Goal: Task Accomplishment & Management: Complete application form

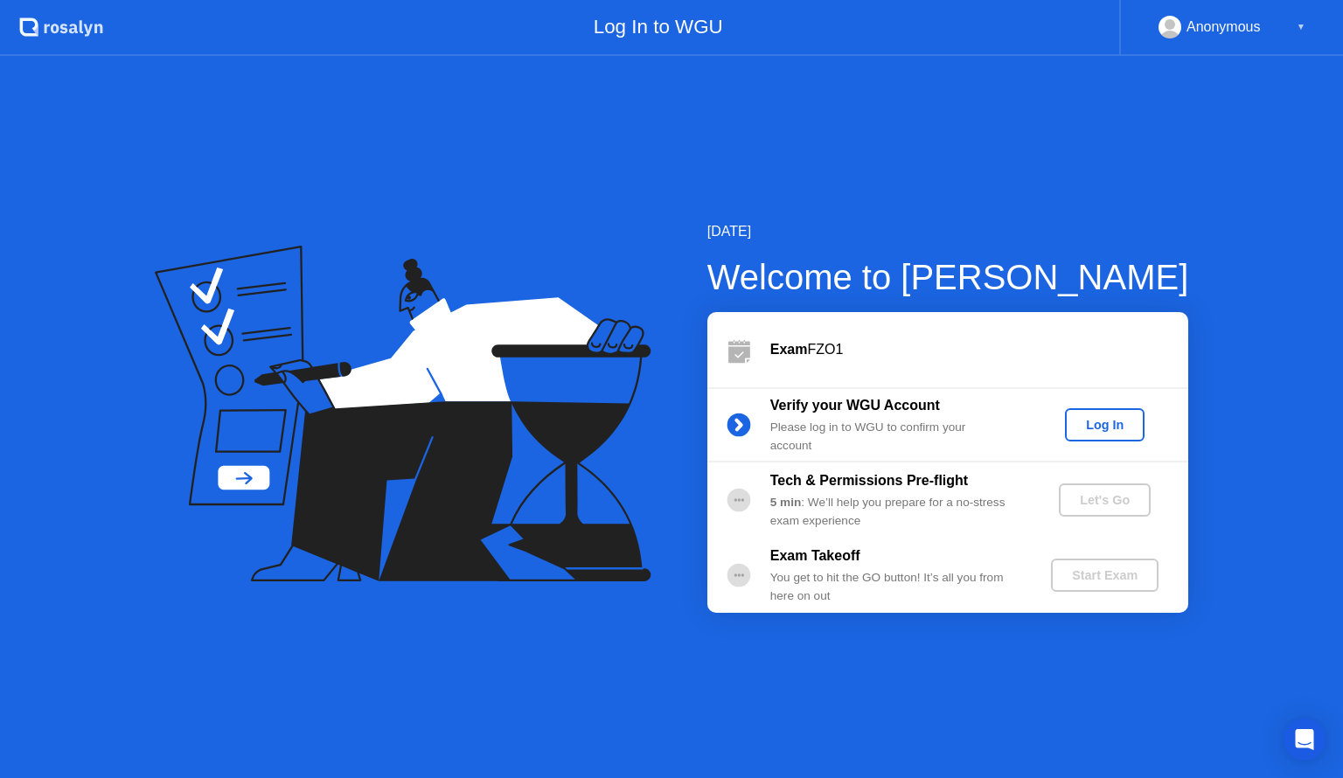
click at [1101, 423] on div "Log In" at bounding box center [1105, 425] width 66 height 14
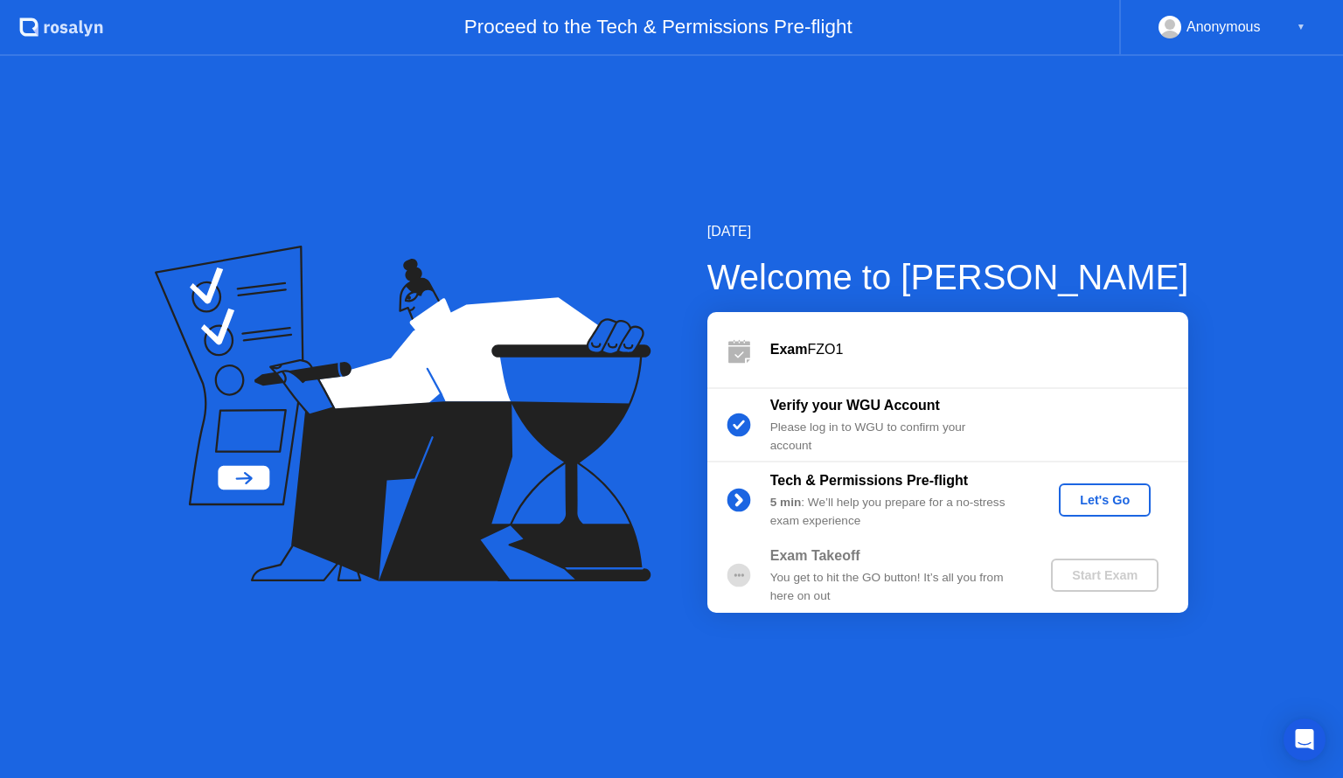
click at [1119, 504] on div "Let's Go" at bounding box center [1105, 500] width 78 height 14
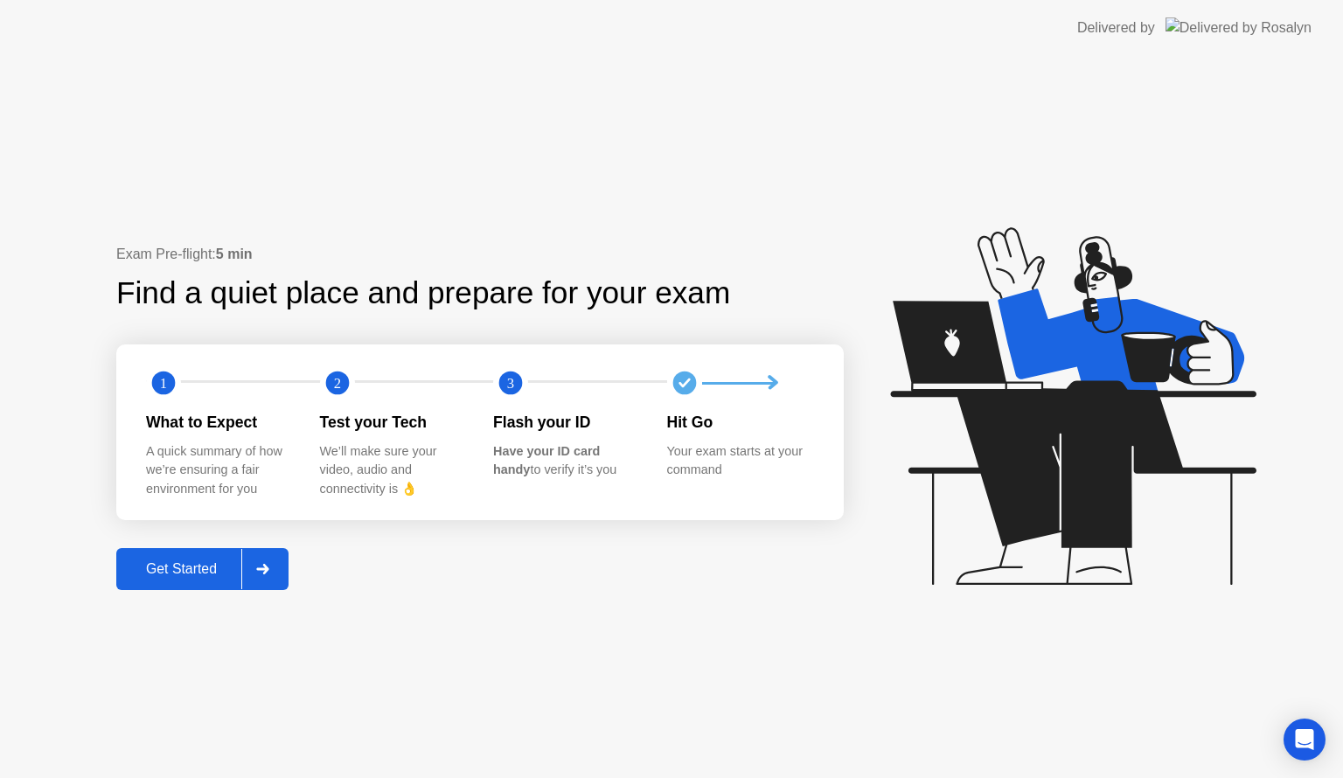
click at [209, 572] on div "Get Started" at bounding box center [182, 569] width 120 height 16
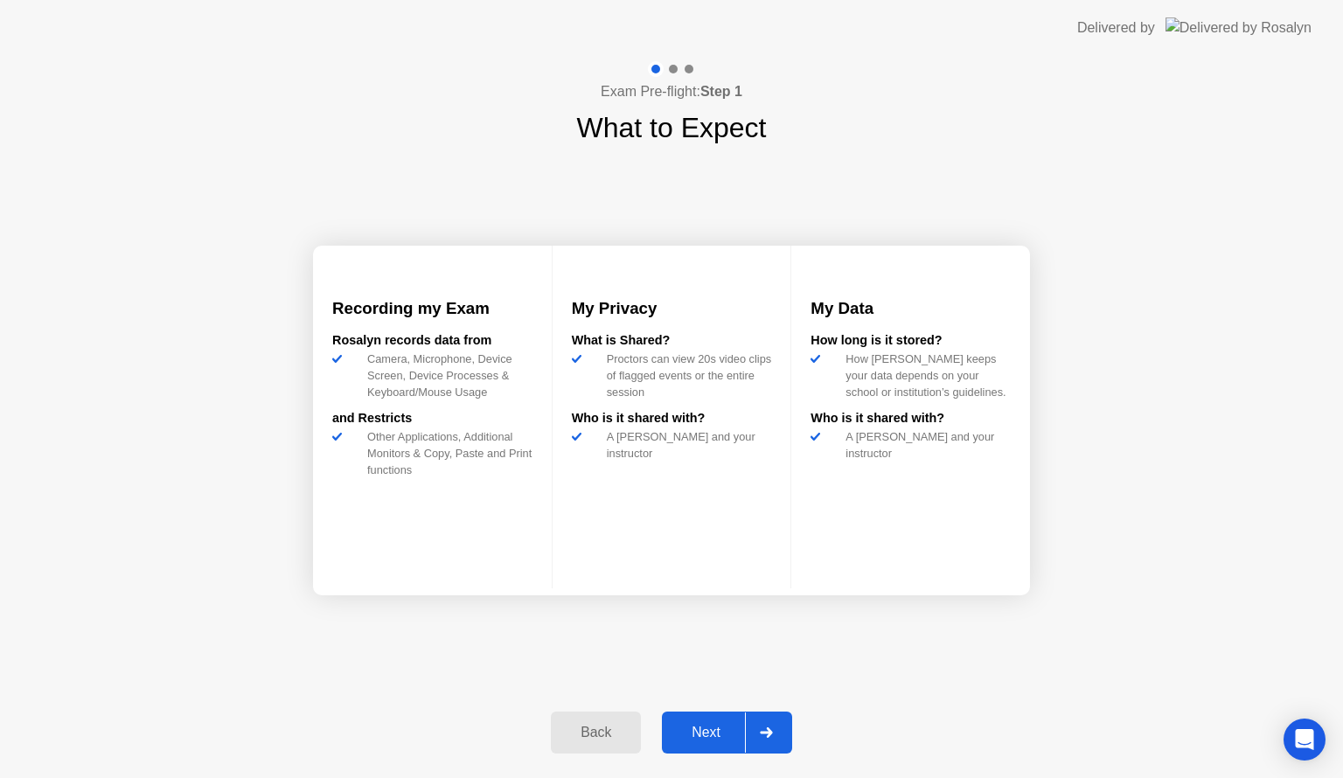
click at [703, 732] on div "Next" at bounding box center [706, 733] width 78 height 16
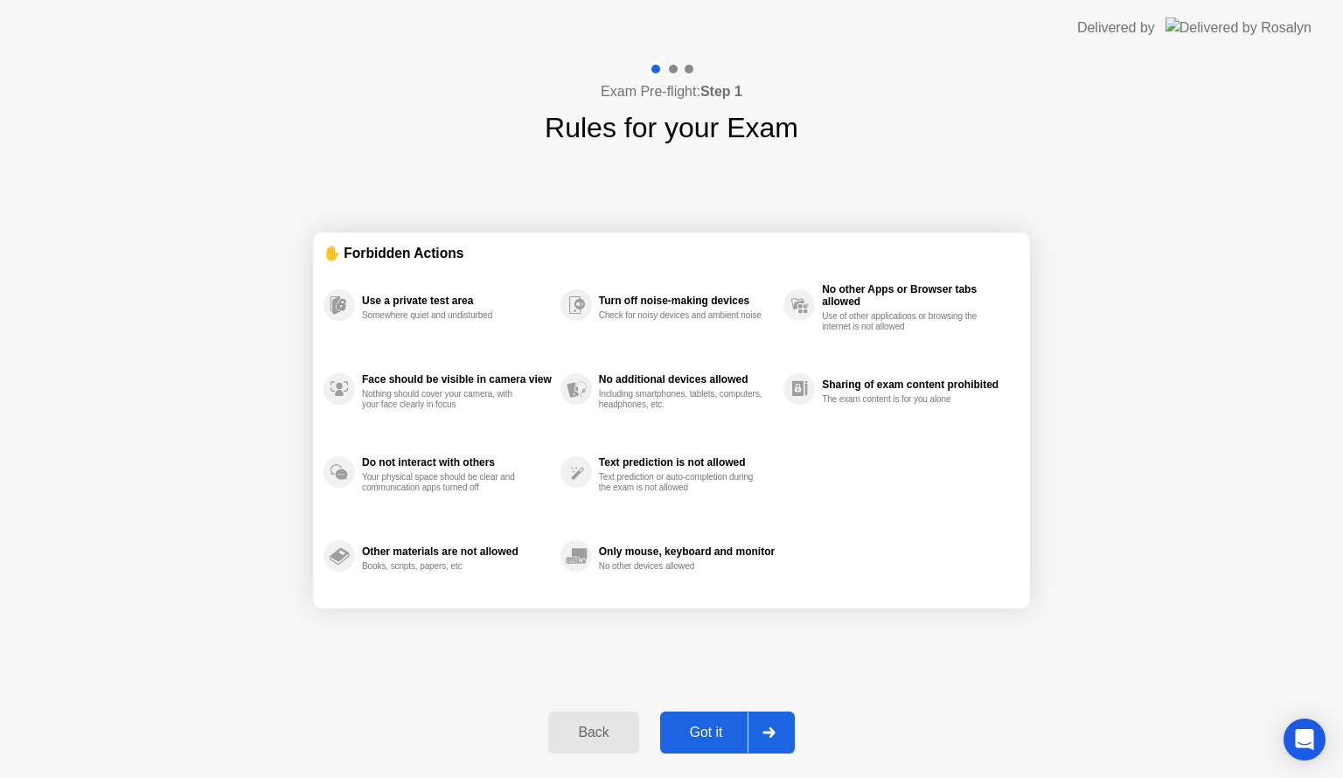
click at [713, 732] on div "Got it" at bounding box center [706, 733] width 82 height 16
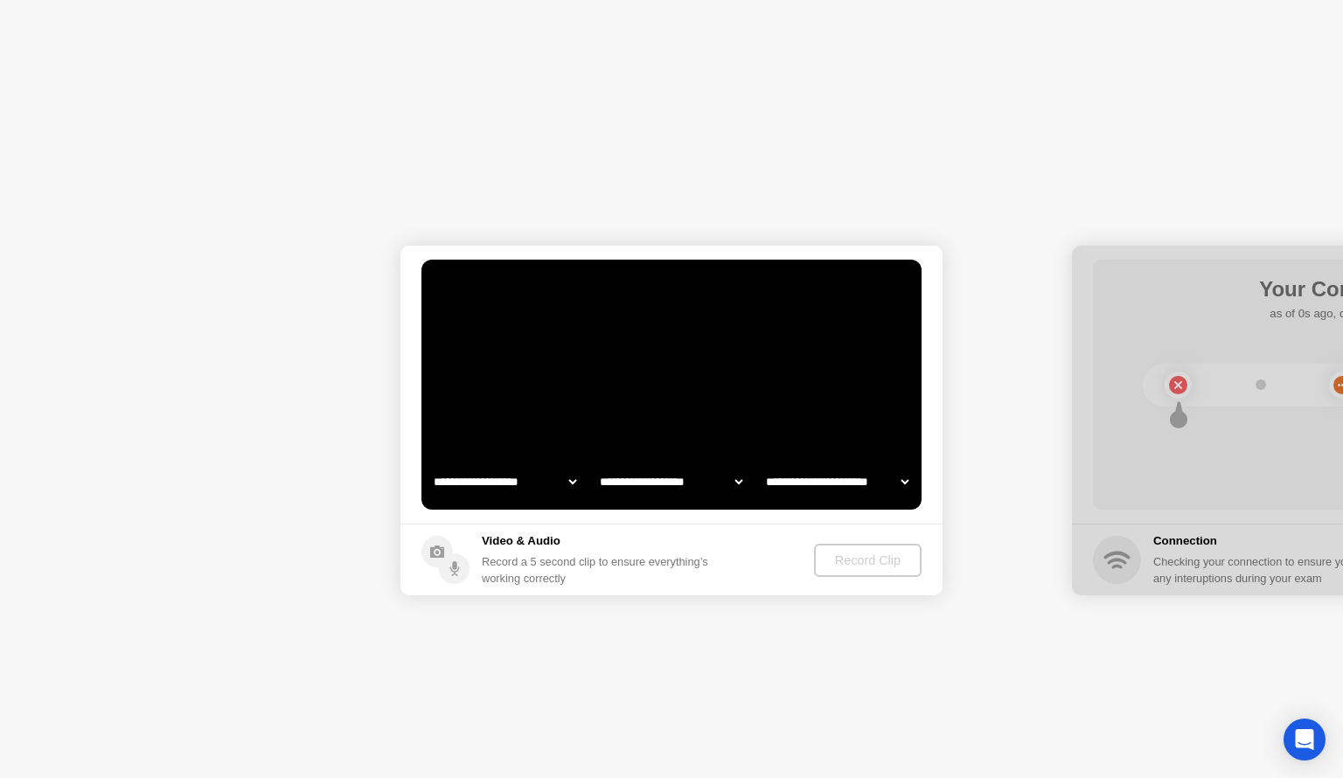
select select "**********"
select select "*******"
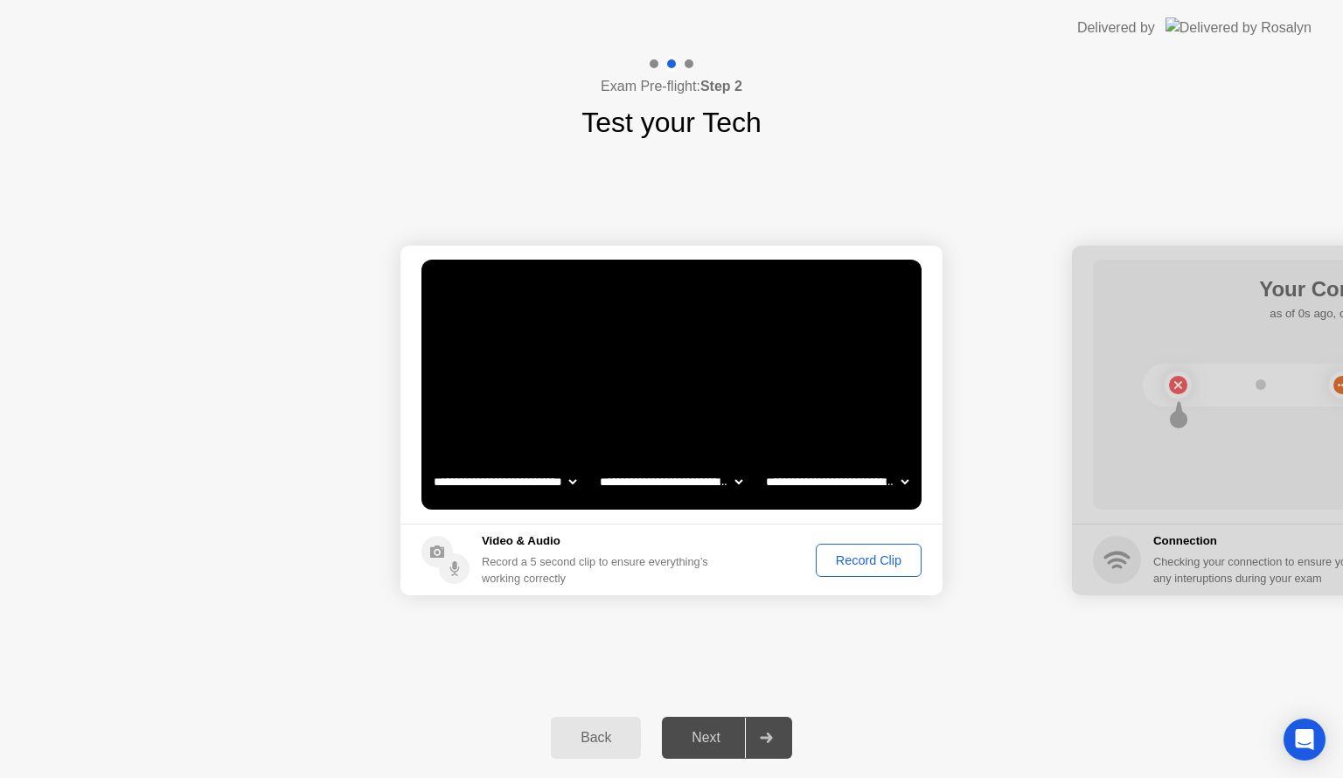
click at [866, 560] on div "Record Clip" at bounding box center [869, 560] width 94 height 14
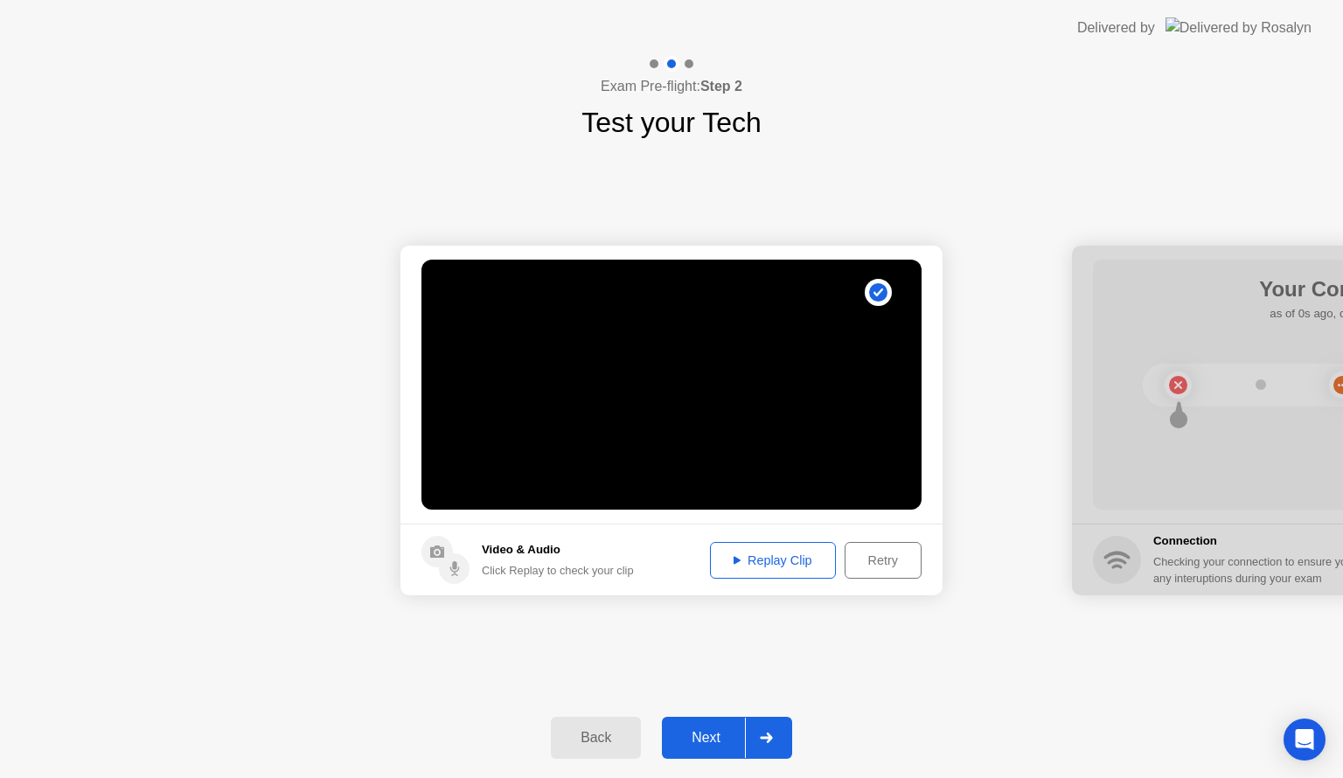
click at [775, 563] on div "Replay Clip" at bounding box center [773, 560] width 114 height 14
click at [705, 737] on div "Next" at bounding box center [706, 738] width 78 height 16
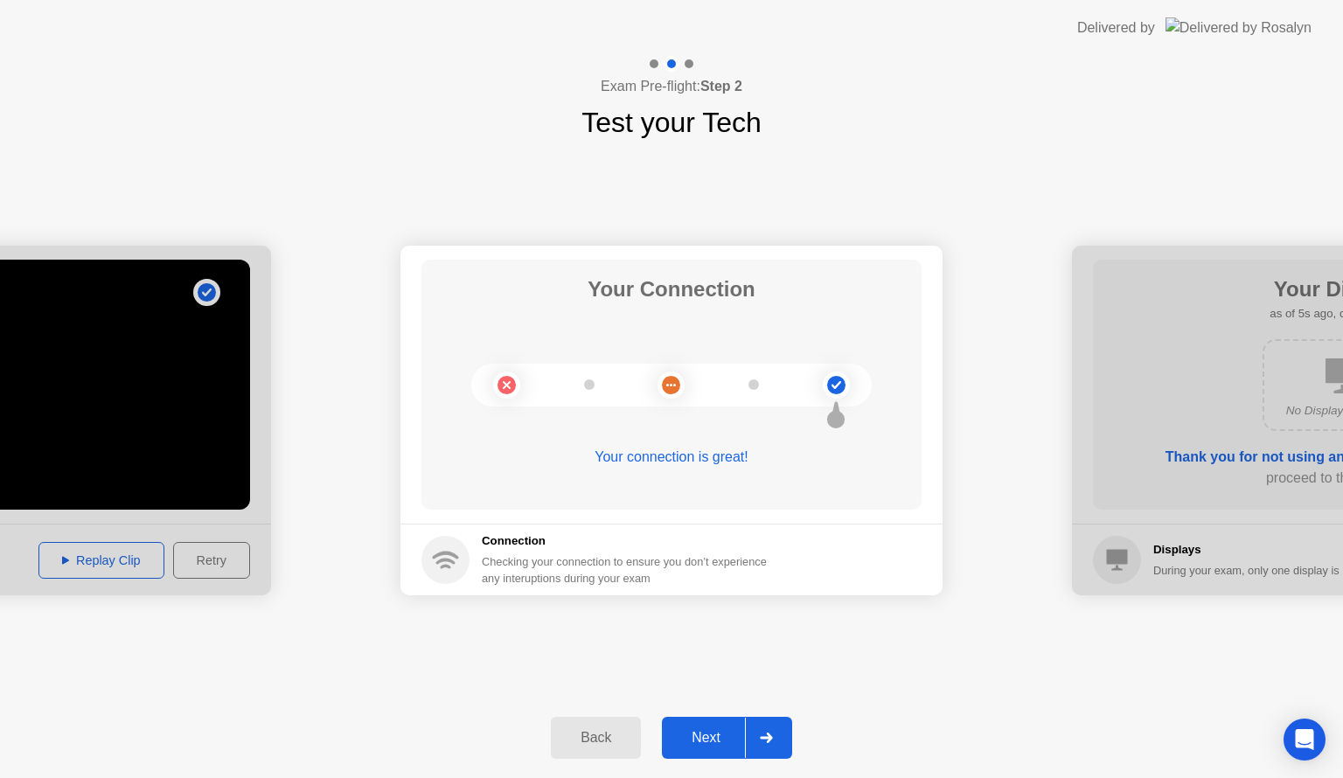
click at [713, 734] on div "Next" at bounding box center [706, 738] width 78 height 16
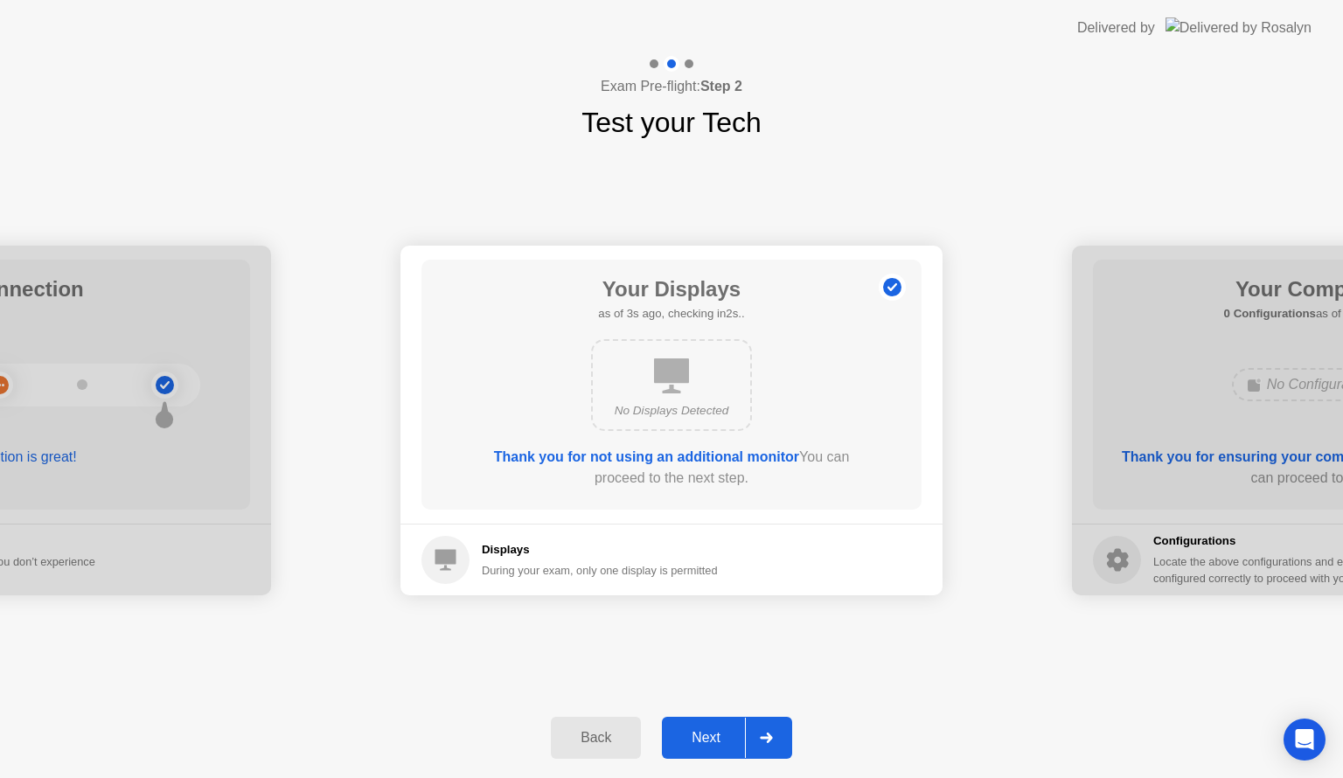
click at [710, 735] on div "Next" at bounding box center [706, 738] width 78 height 16
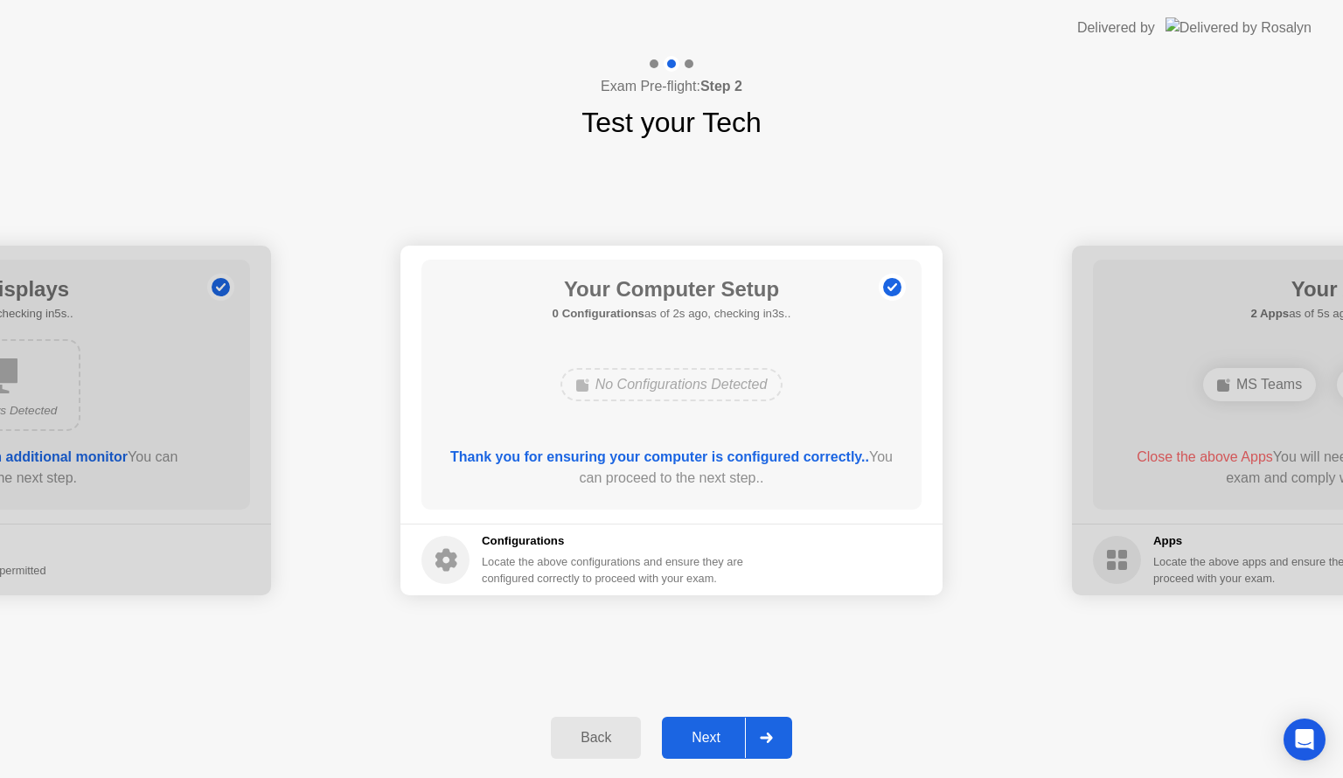
click at [710, 735] on div "Next" at bounding box center [706, 738] width 78 height 16
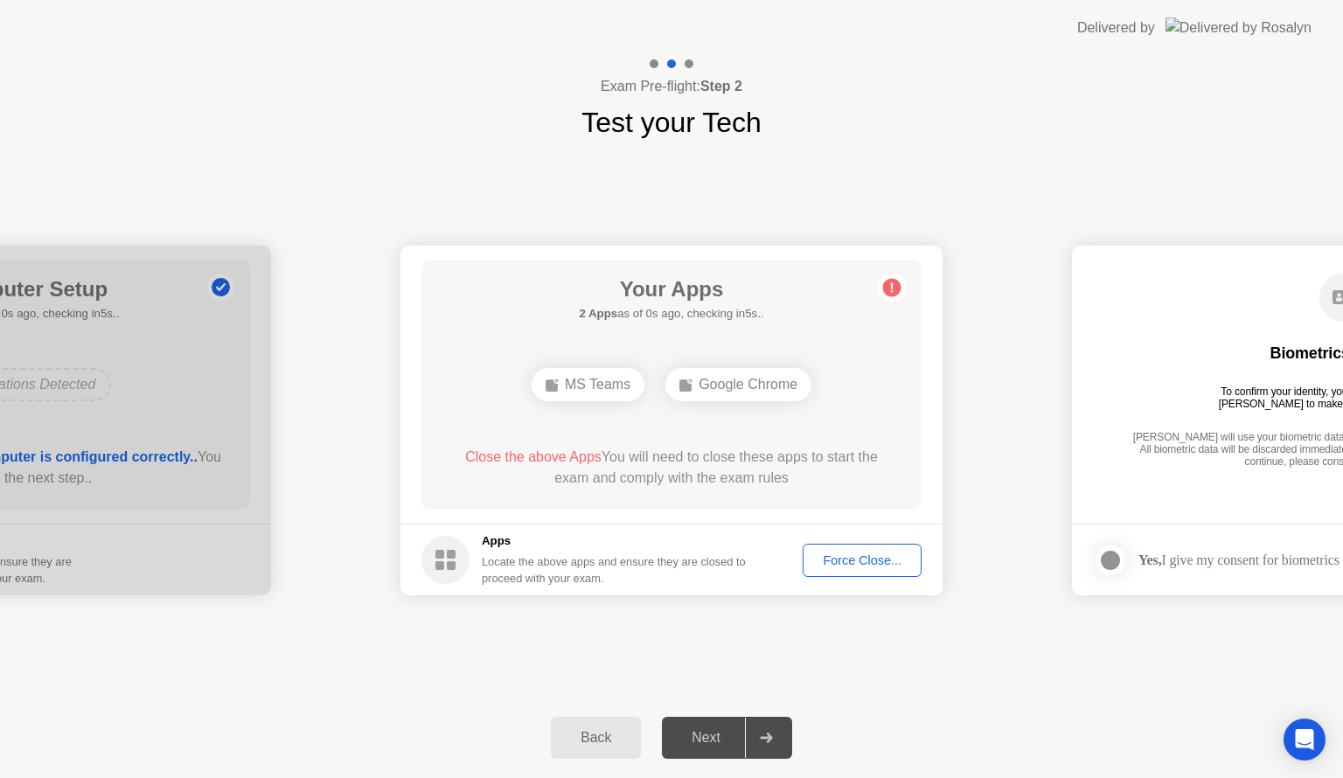
click at [869, 560] on div "Force Close..." at bounding box center [862, 560] width 107 height 14
click at [706, 739] on div "Next" at bounding box center [706, 738] width 78 height 16
click at [853, 553] on div "Force Close..." at bounding box center [862, 560] width 107 height 14
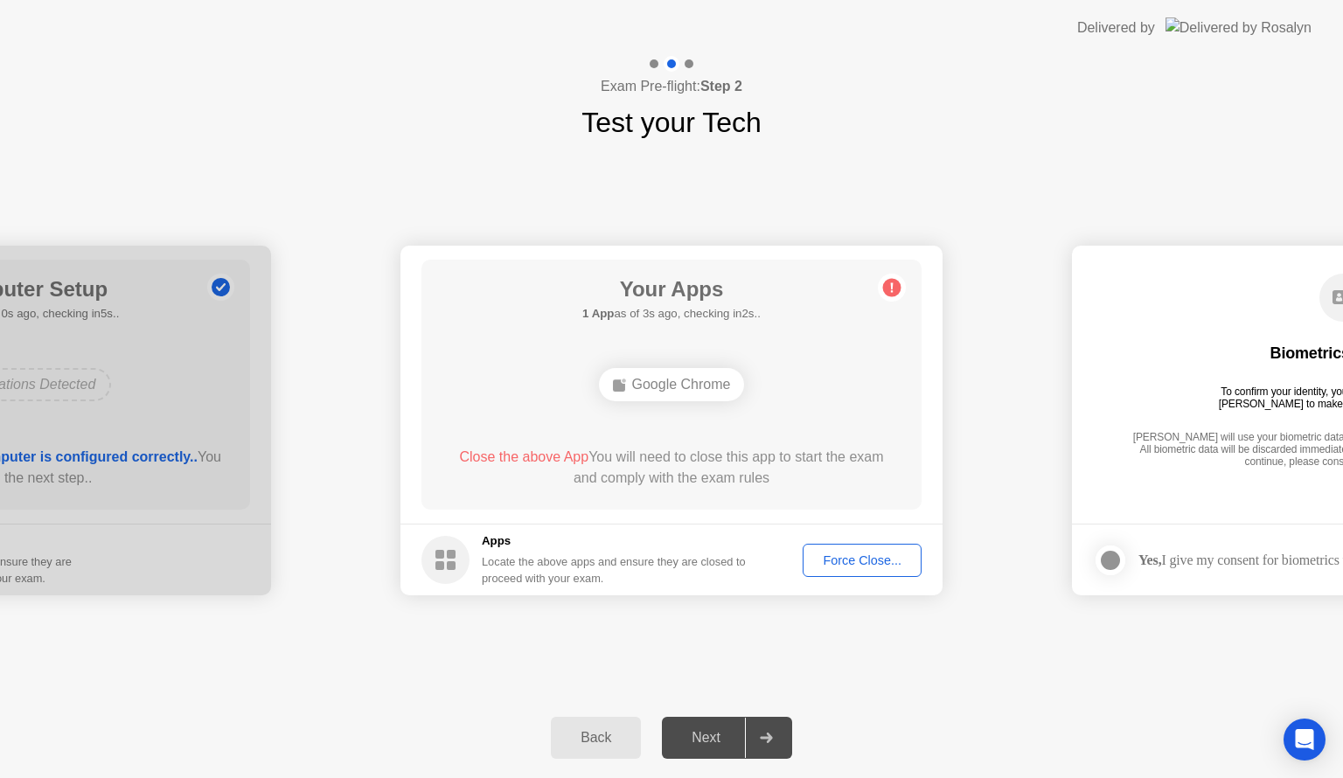
click at [698, 746] on div "Next" at bounding box center [706, 738] width 78 height 16
click at [758, 740] on div at bounding box center [766, 738] width 42 height 40
click at [521, 456] on span "Close the above App" at bounding box center [523, 456] width 129 height 15
click at [1088, 693] on div "**********" at bounding box center [671, 420] width 1343 height 554
click at [868, 562] on div "Force Close..." at bounding box center [862, 560] width 107 height 14
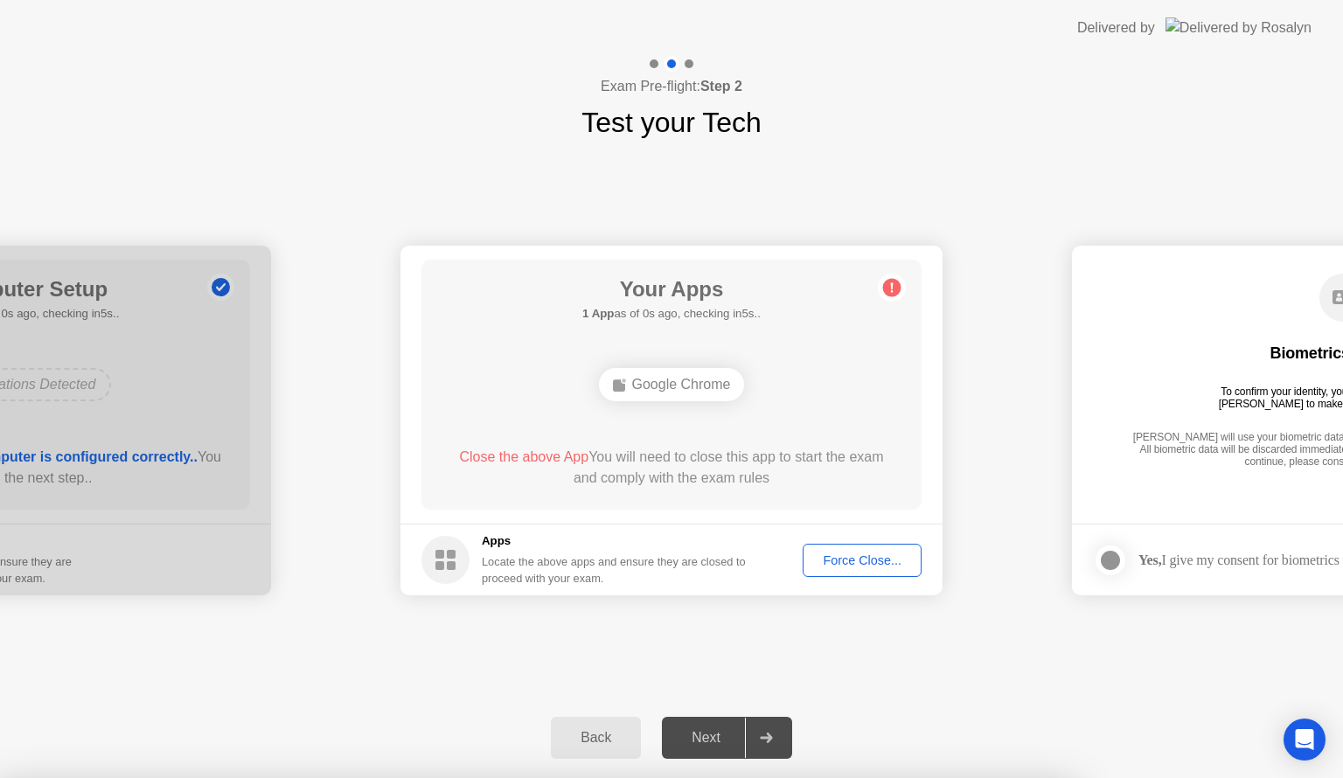
click at [1133, 777] on div at bounding box center [671, 778] width 1343 height 0
click at [958, 777] on div at bounding box center [671, 778] width 1343 height 0
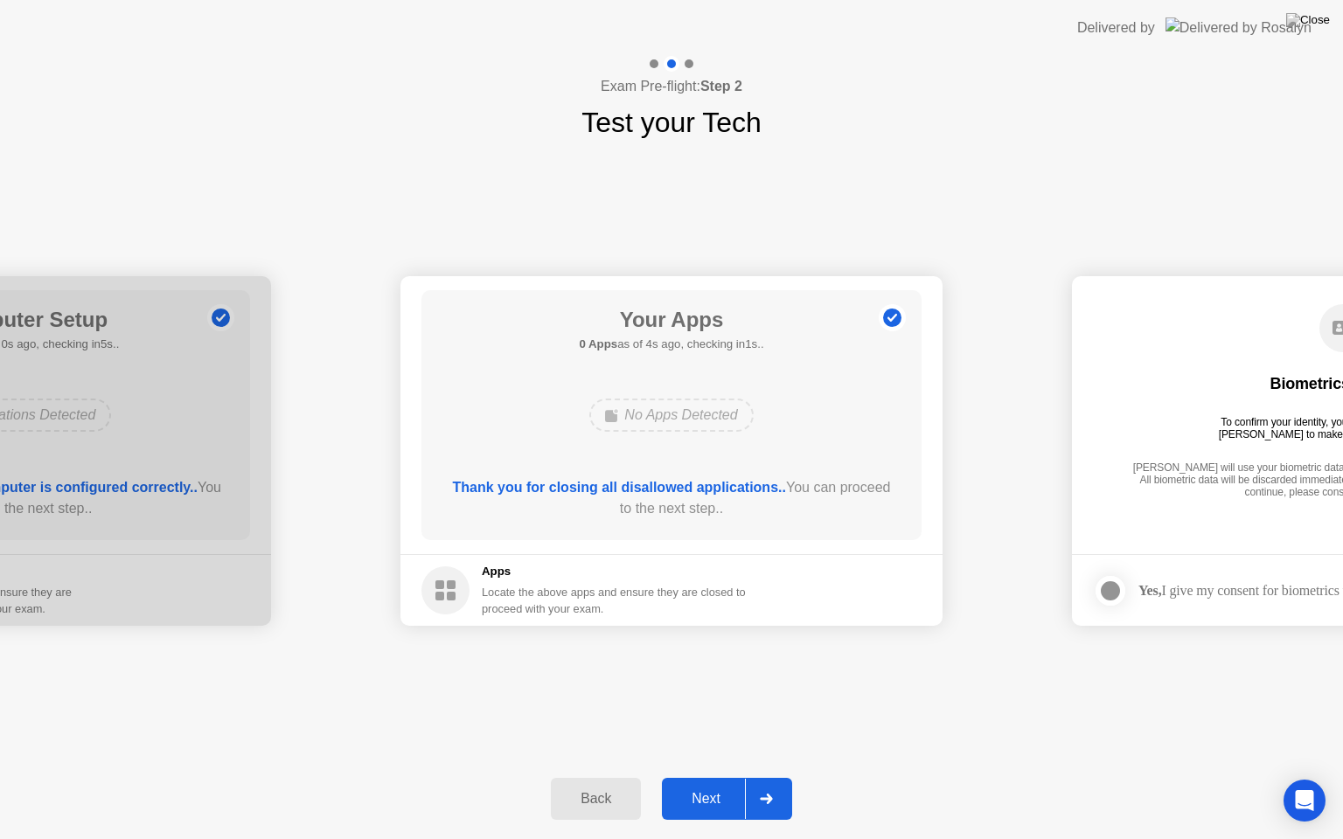
click at [706, 777] on div "Next" at bounding box center [706, 799] width 78 height 16
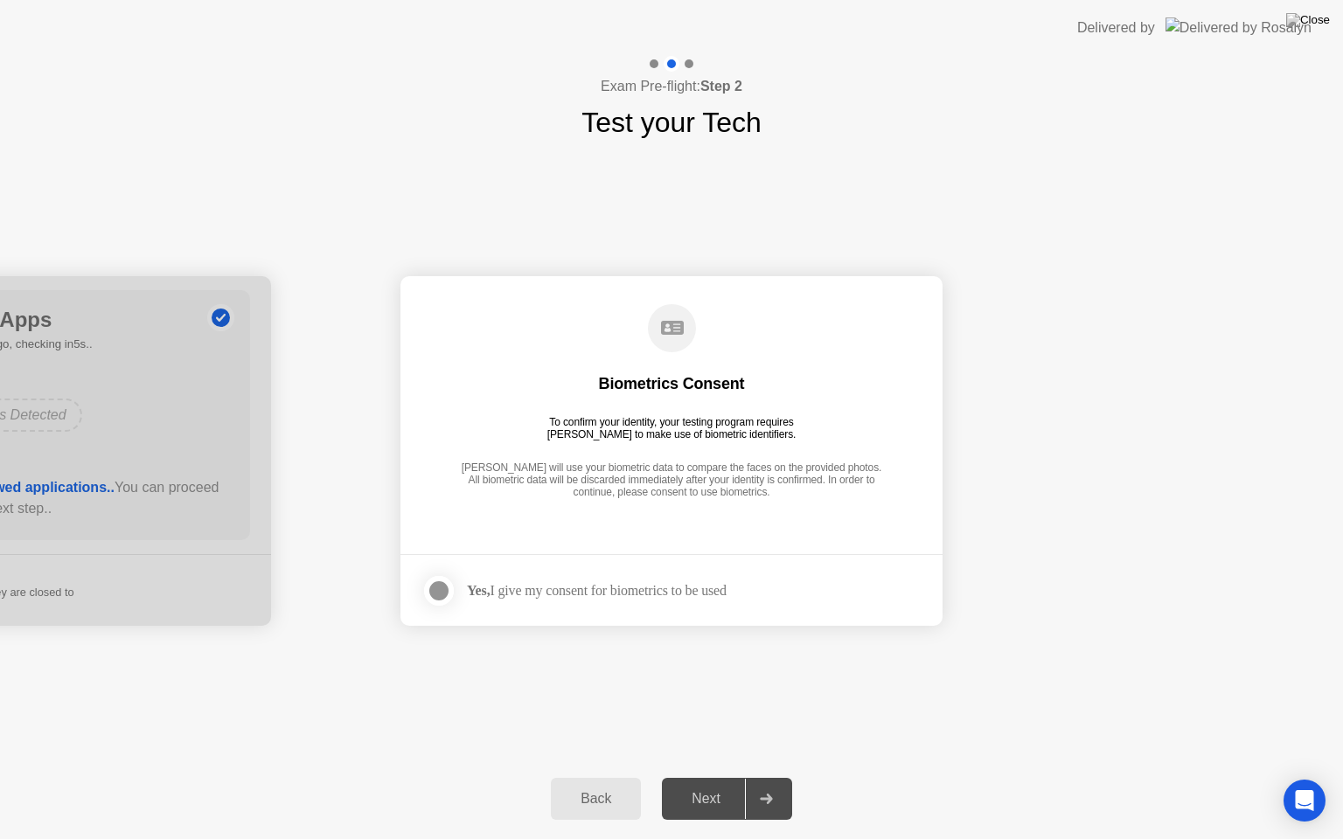
click at [444, 598] on div at bounding box center [438, 591] width 21 height 21
click at [712, 777] on div "Next" at bounding box center [706, 799] width 78 height 16
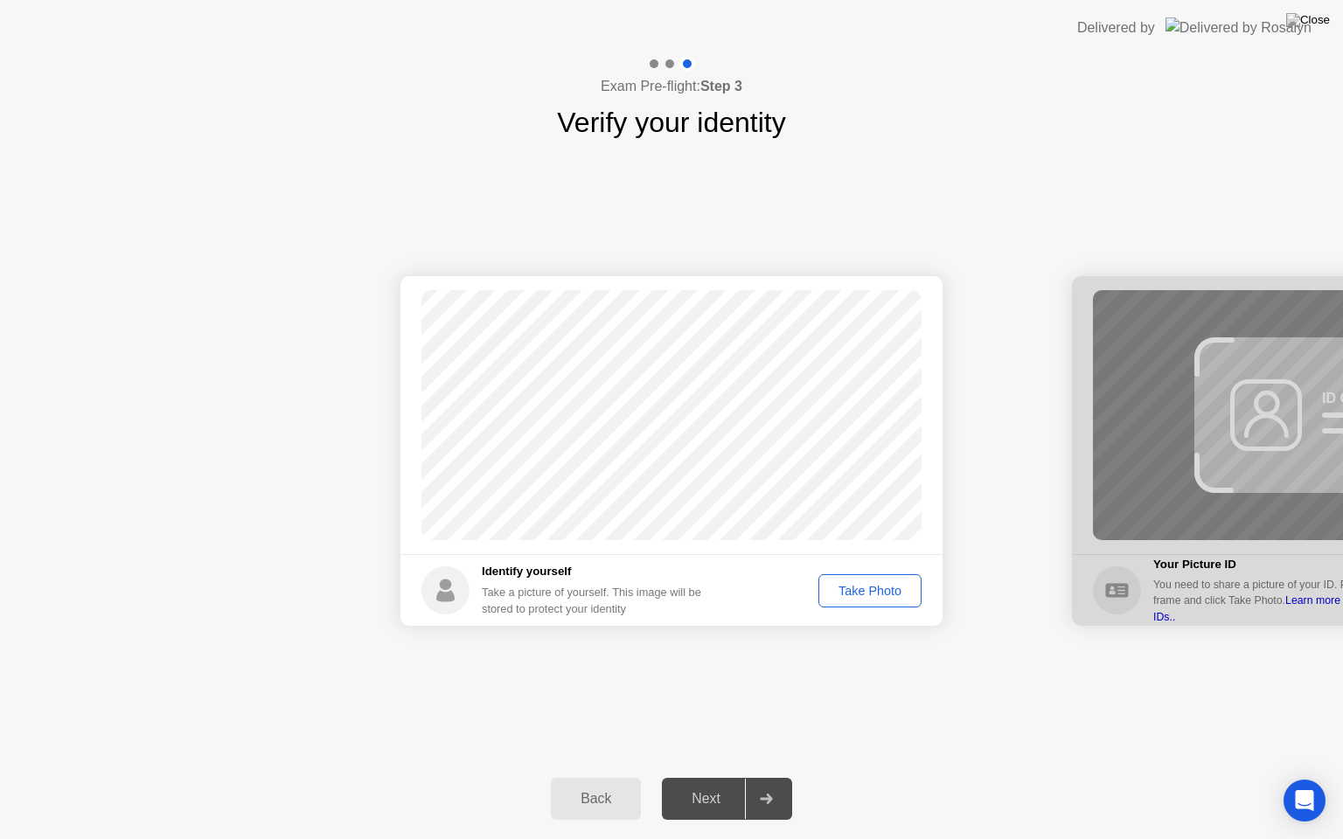
click at [860, 595] on div "Take Photo" at bounding box center [869, 591] width 91 height 14
click at [711, 777] on div "Next" at bounding box center [706, 799] width 78 height 16
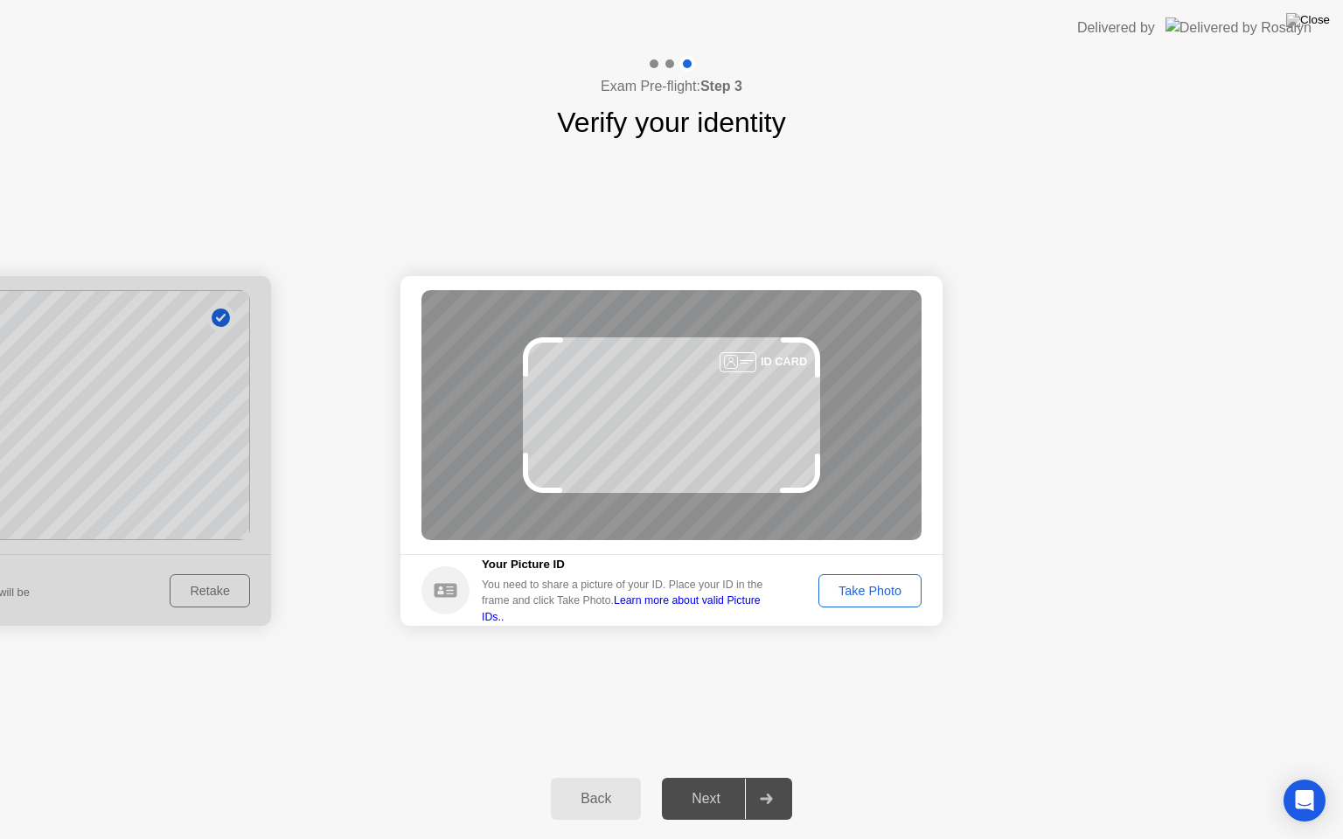
click at [872, 595] on div "Take Photo" at bounding box center [869, 591] width 91 height 14
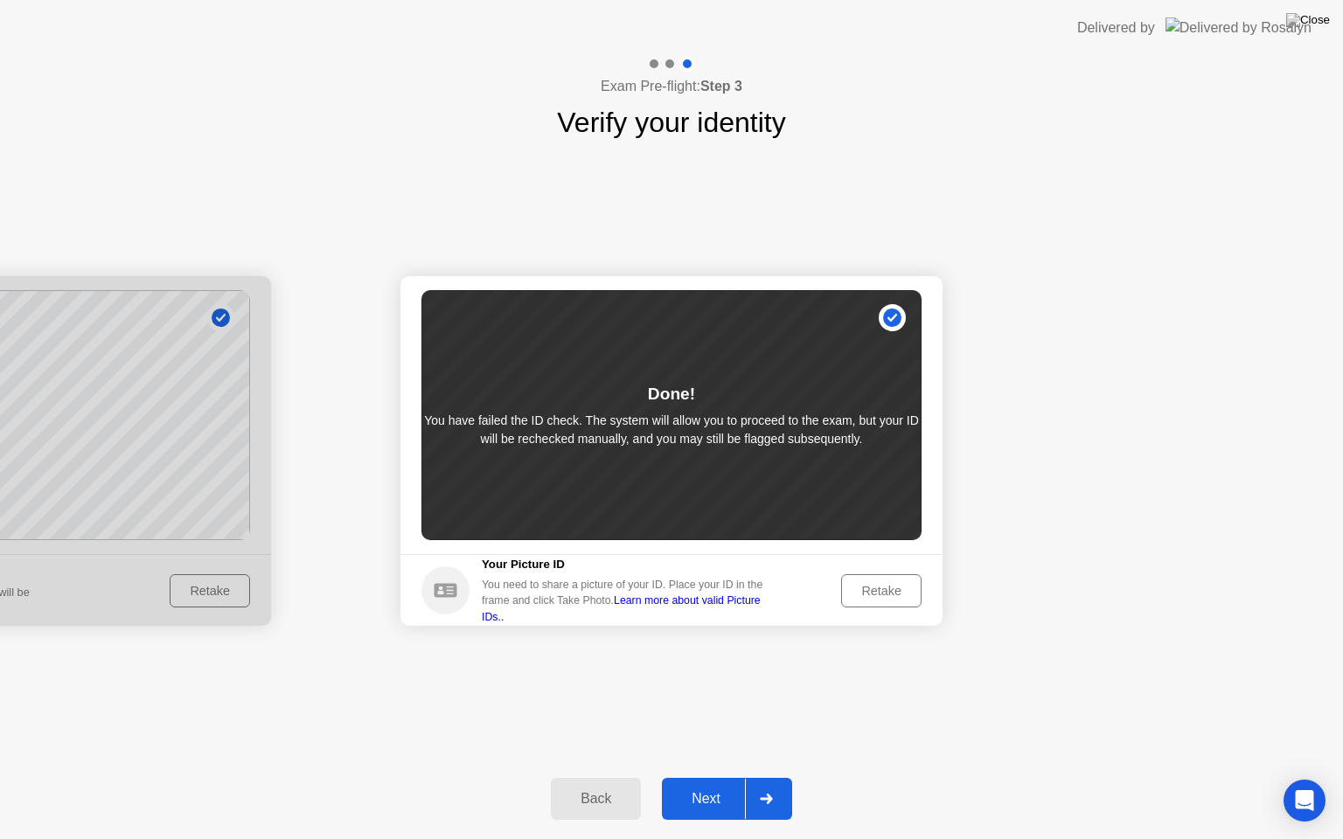
click at [880, 591] on div "Retake" at bounding box center [881, 591] width 68 height 14
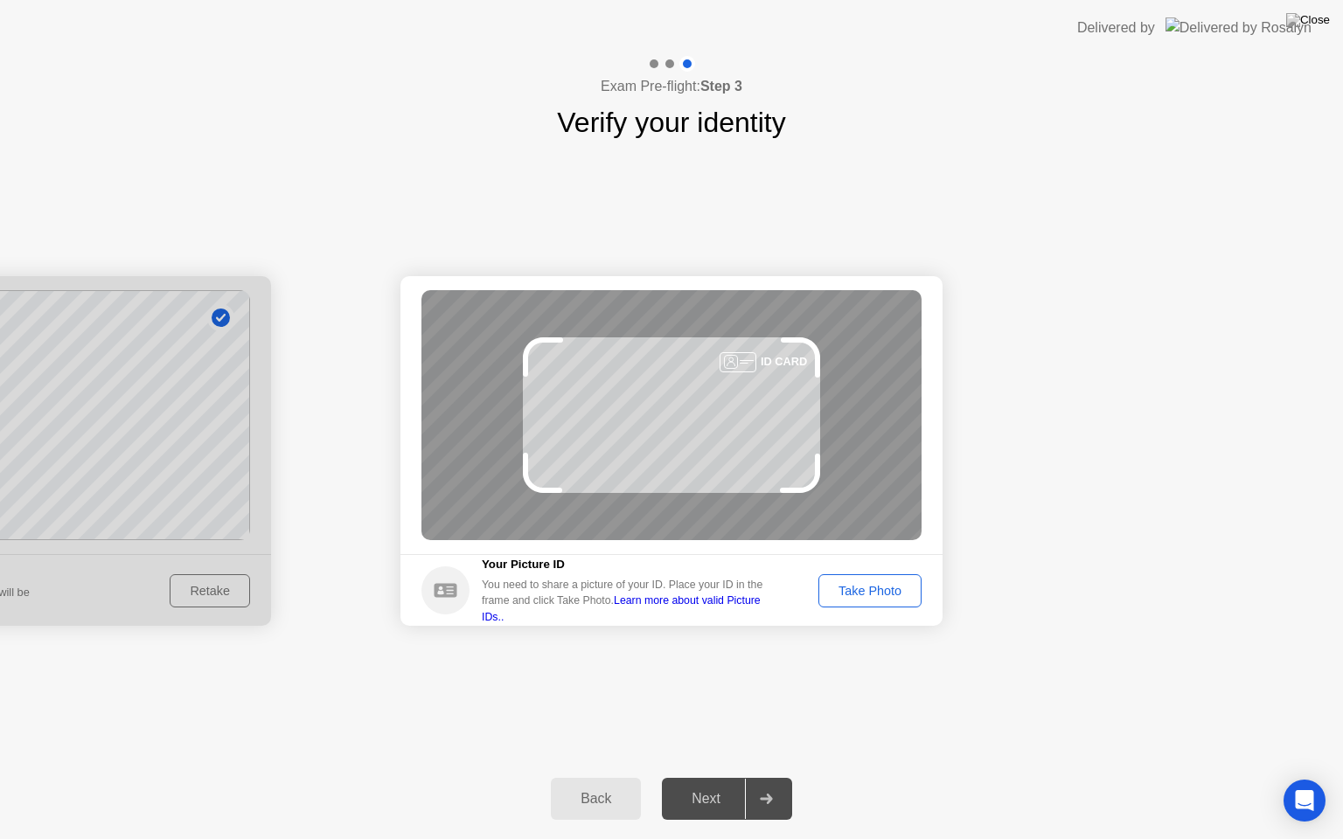
click at [880, 591] on div "Take Photo" at bounding box center [869, 591] width 91 height 14
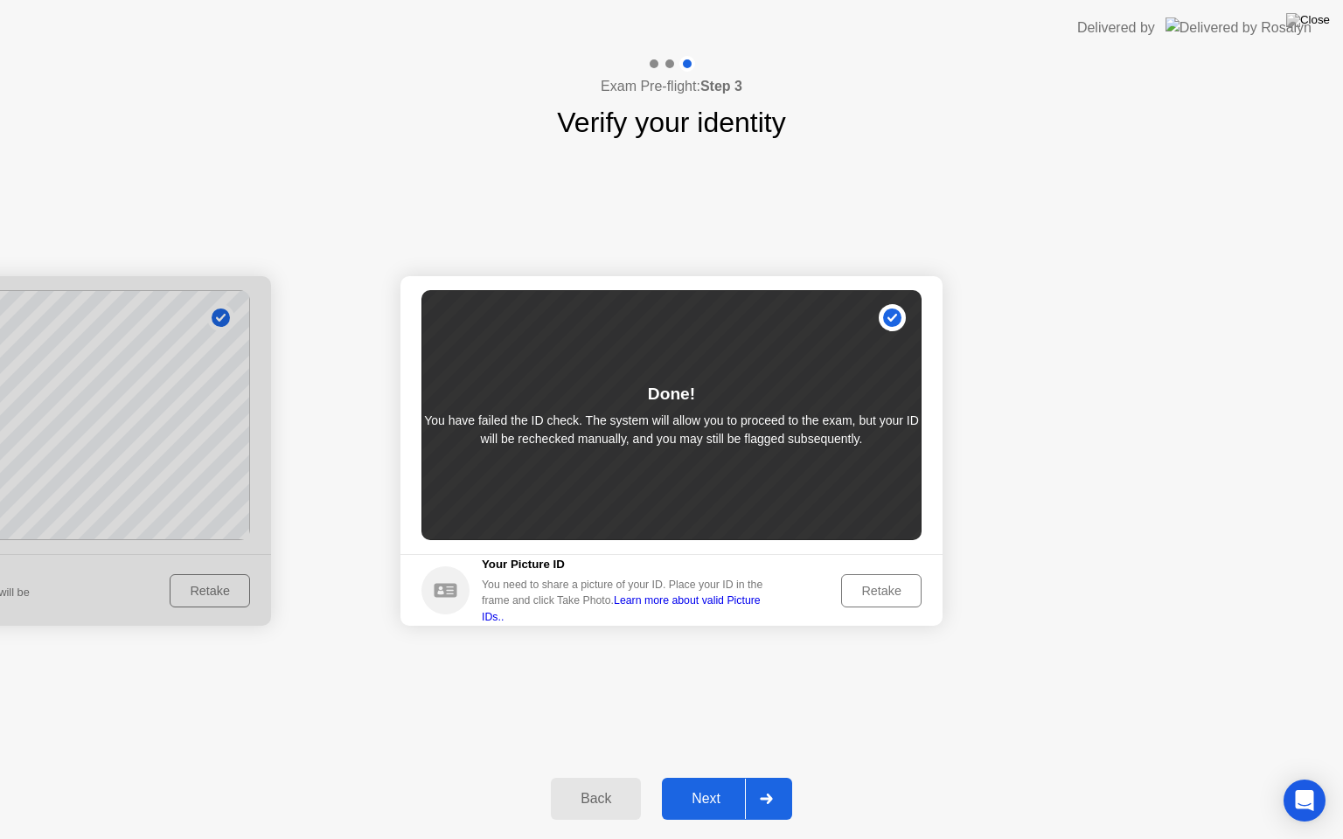
click at [596, 777] on div "Back" at bounding box center [596, 799] width 80 height 16
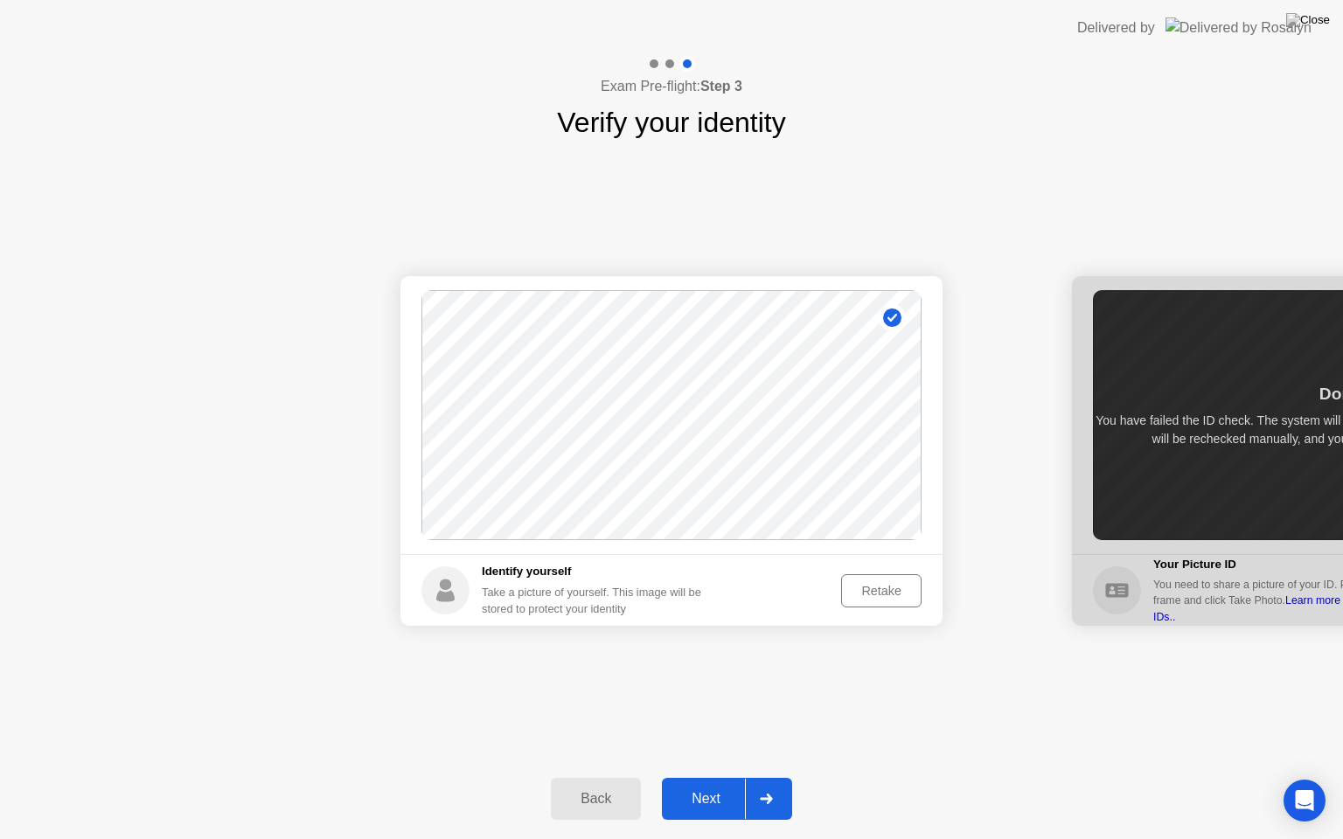
click at [880, 594] on div "Retake" at bounding box center [881, 591] width 68 height 14
click at [880, 594] on div "Take Photo" at bounding box center [869, 591] width 91 height 14
click at [703, 777] on div "Next" at bounding box center [706, 799] width 78 height 16
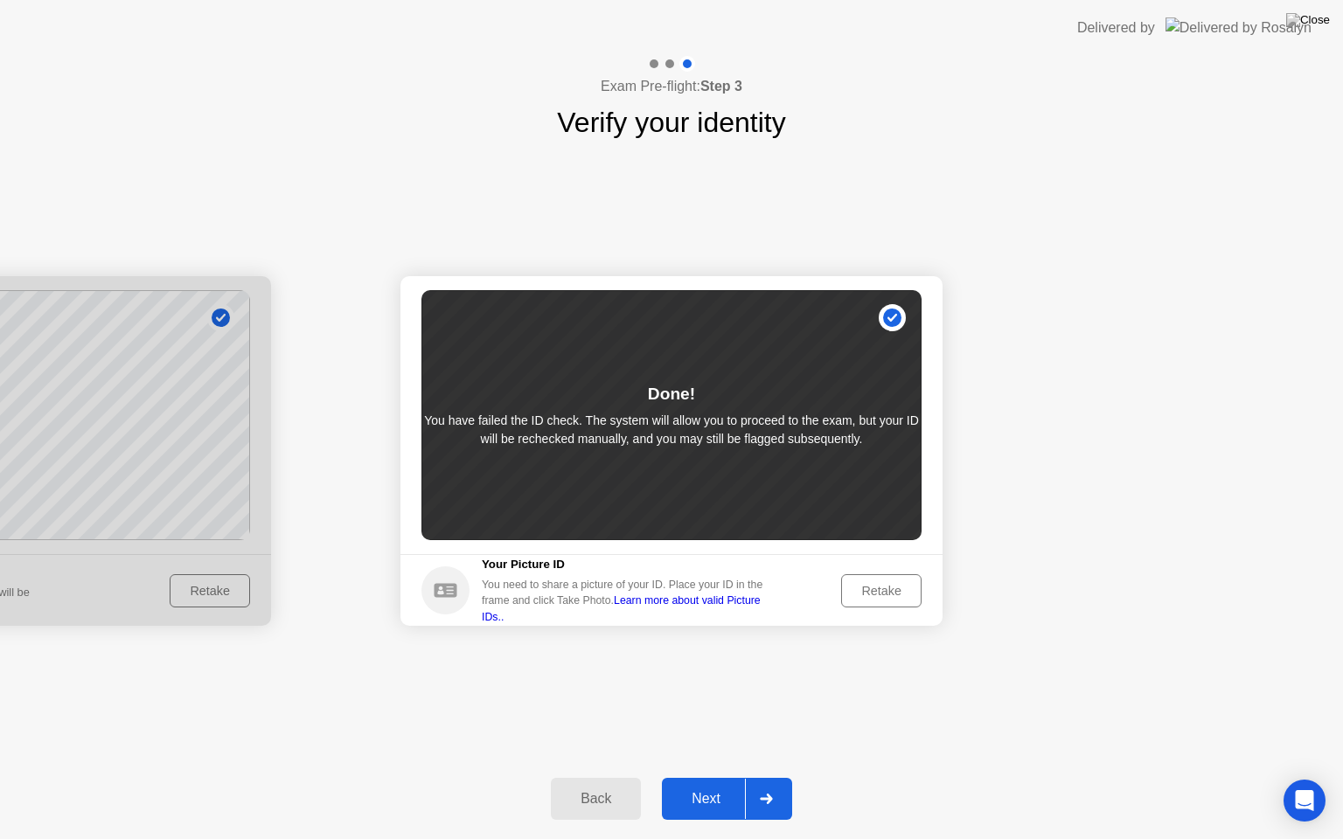
click at [895, 592] on div "Retake" at bounding box center [881, 591] width 68 height 14
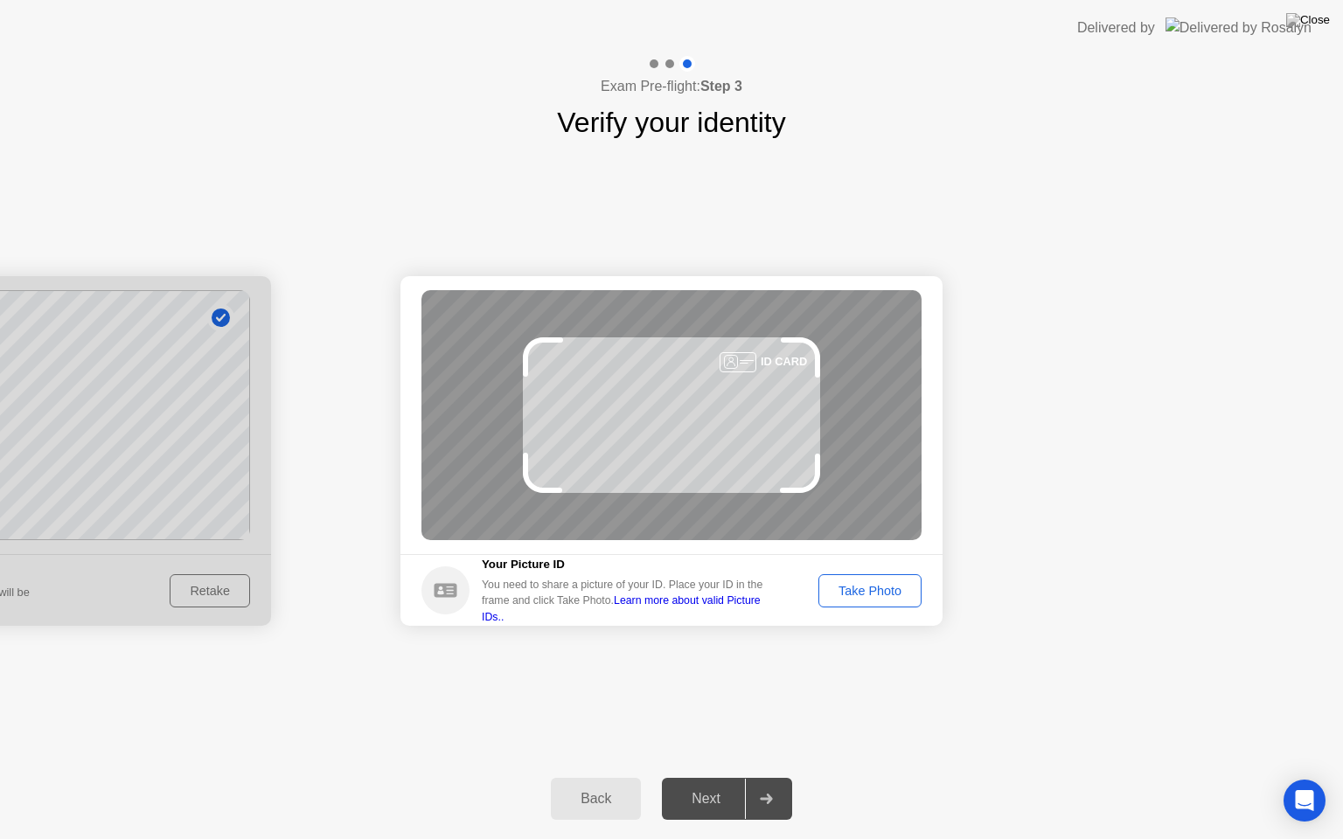
click at [895, 592] on div "Take Photo" at bounding box center [869, 591] width 91 height 14
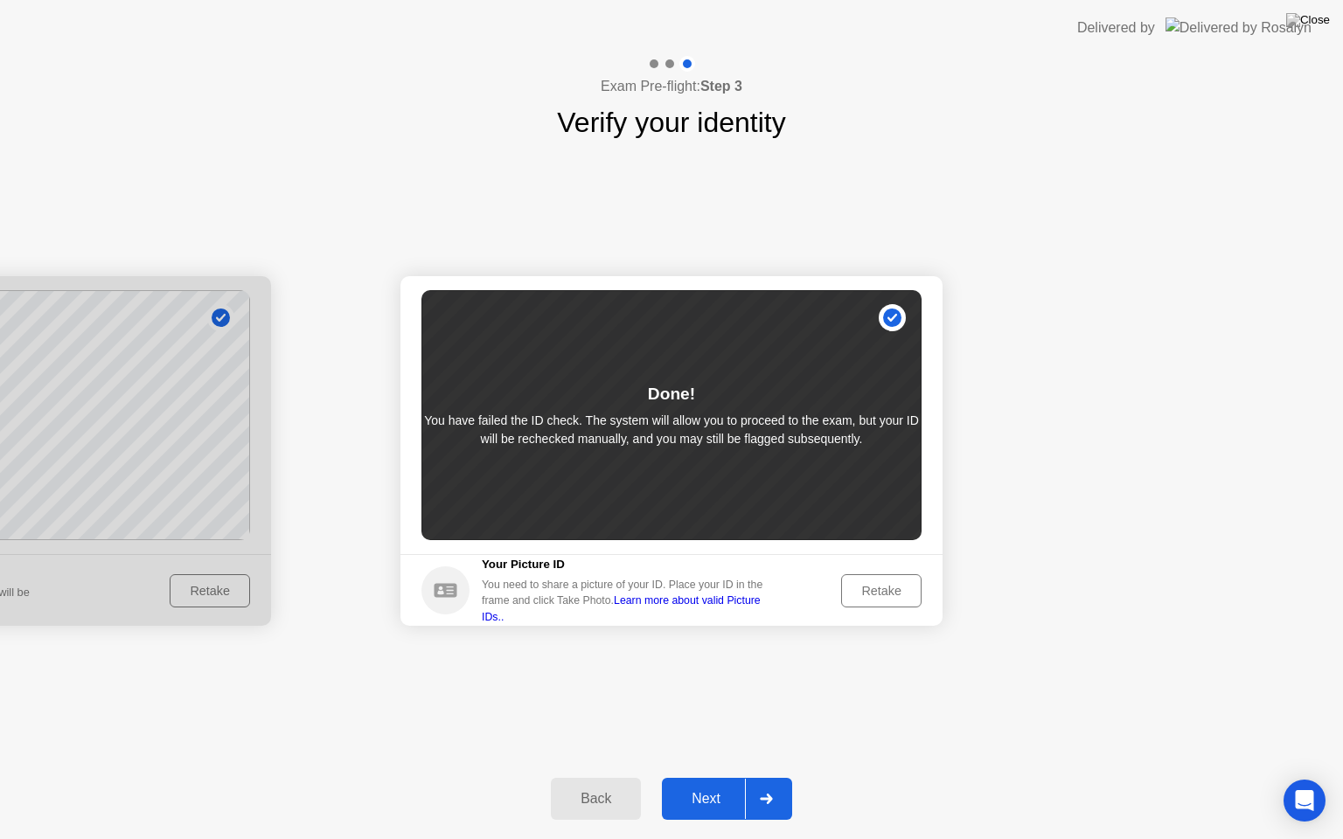
click at [694, 777] on div "Next" at bounding box center [706, 799] width 78 height 16
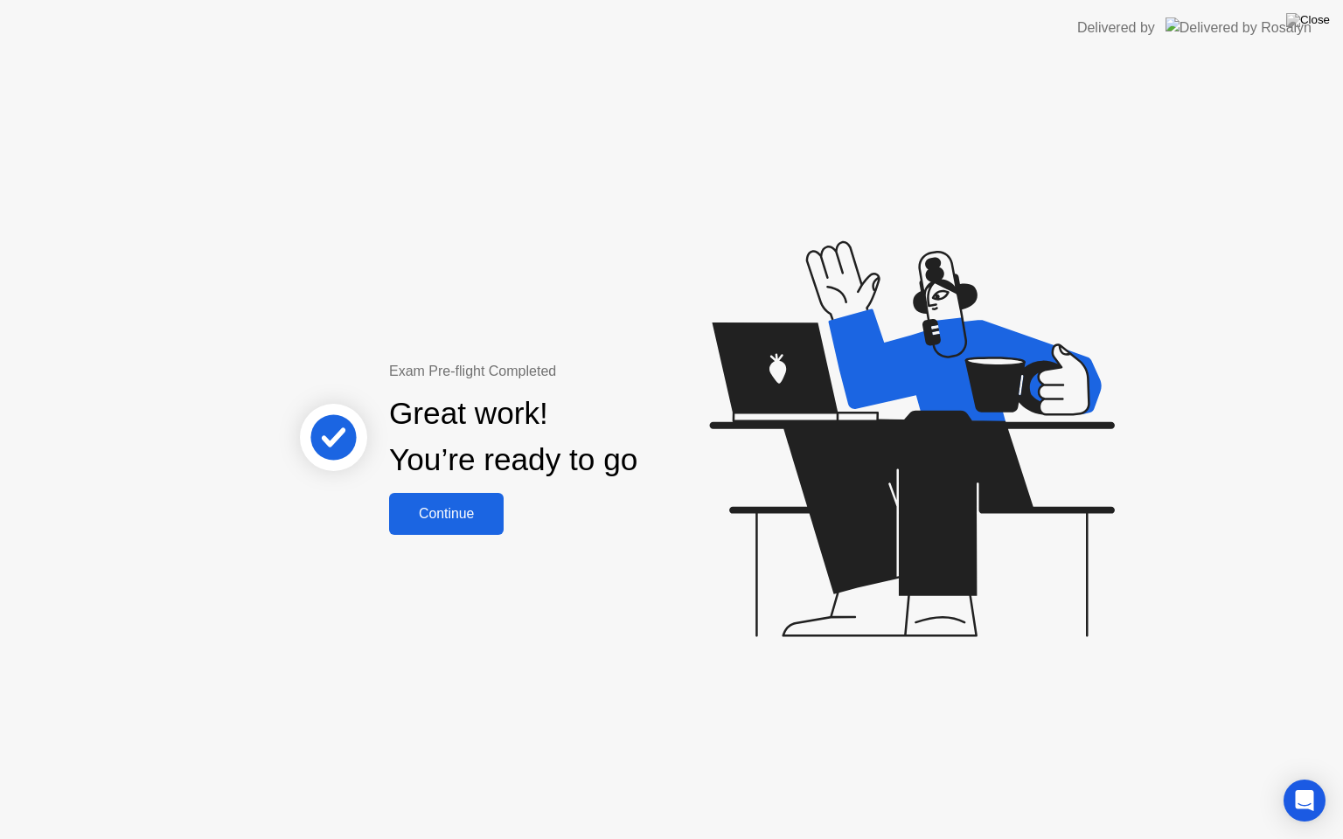
click at [440, 513] on div "Continue" at bounding box center [446, 514] width 104 height 16
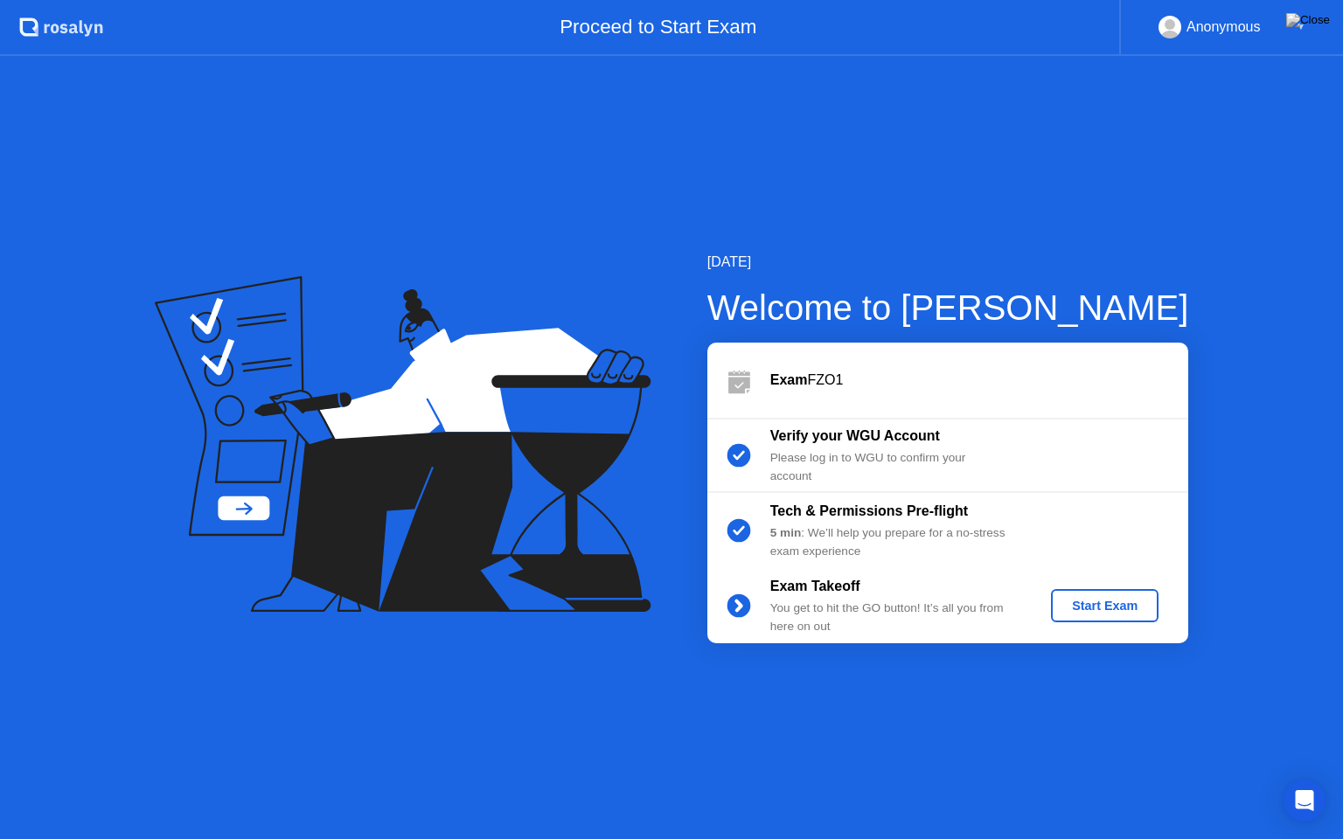
click at [1126, 609] on div "Start Exam" at bounding box center [1105, 606] width 94 height 14
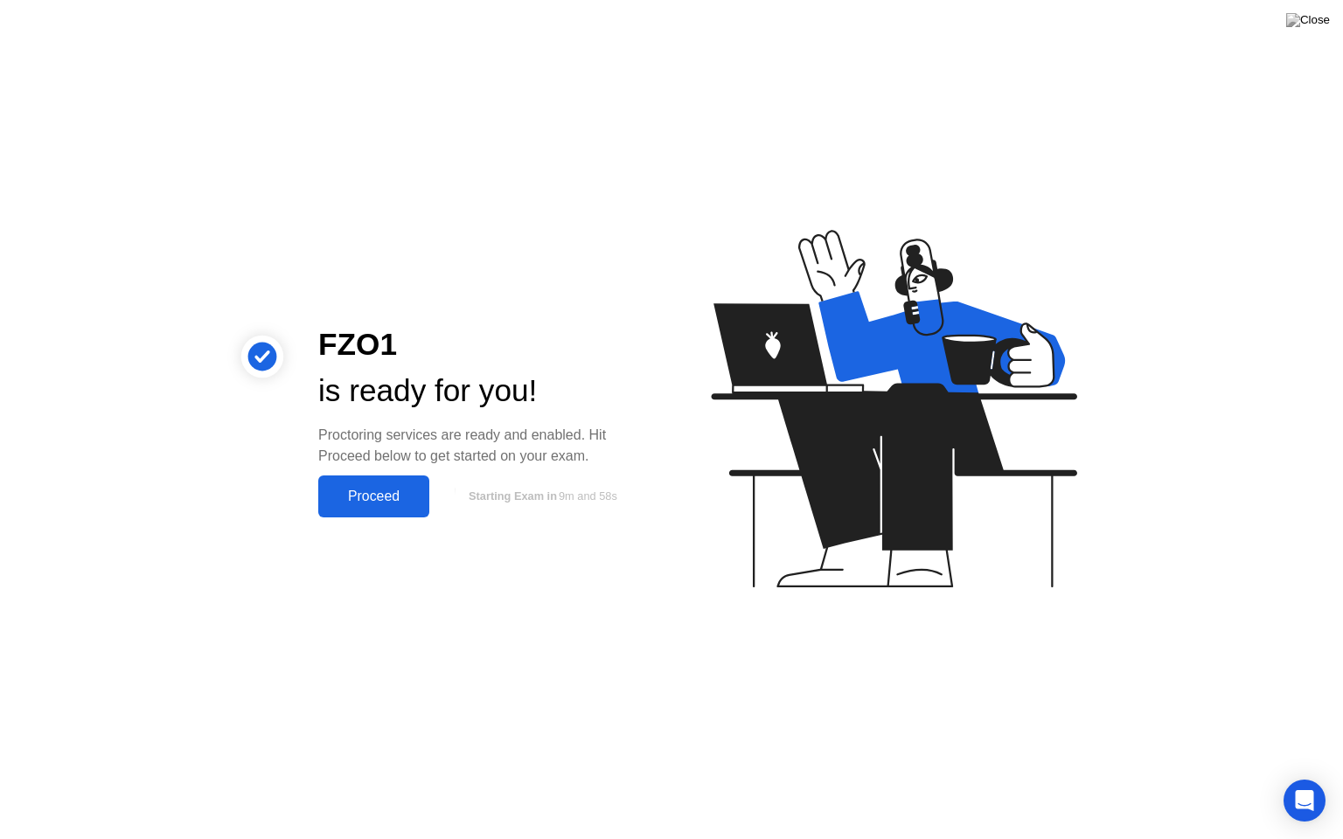
click at [385, 497] on div "Proceed" at bounding box center [373, 497] width 101 height 16
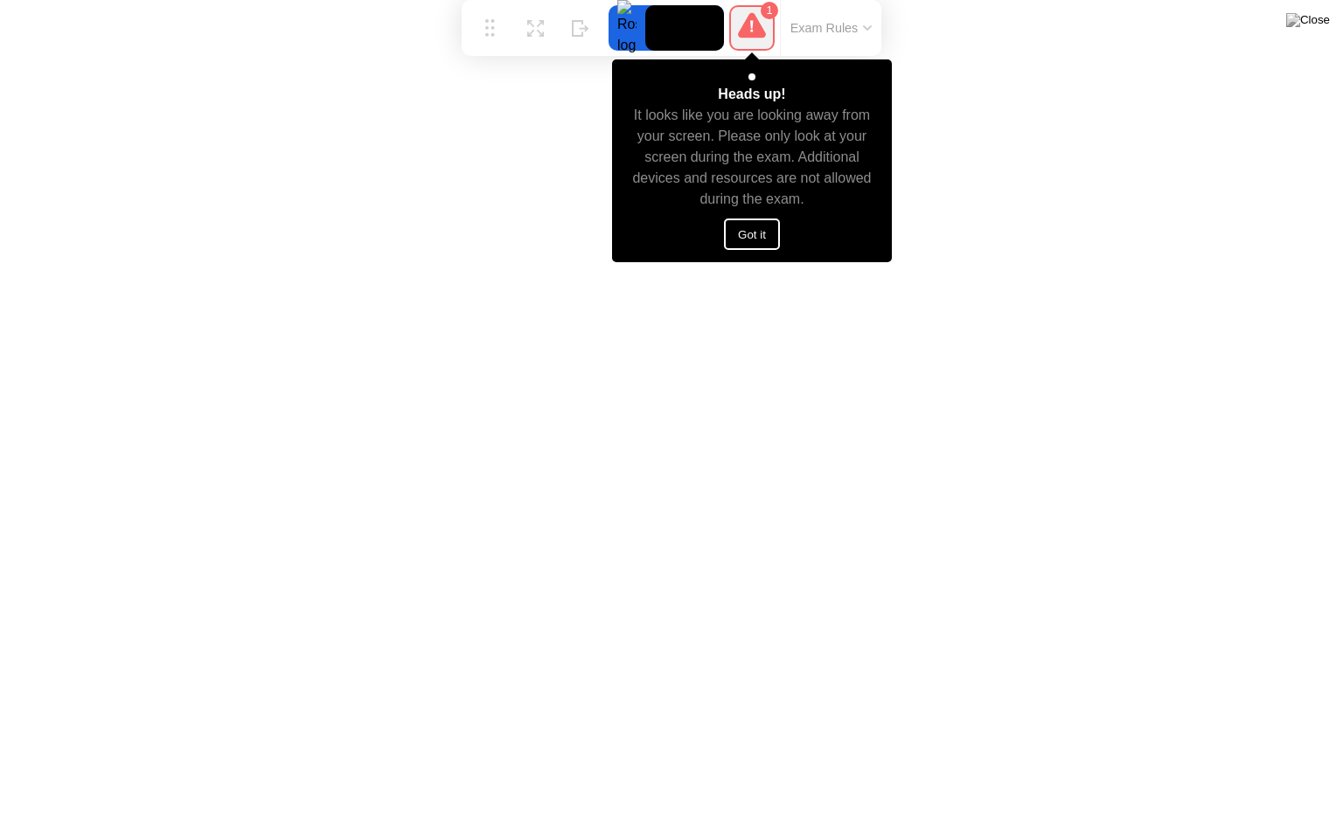
click at [755, 233] on button "Got it" at bounding box center [752, 234] width 56 height 31
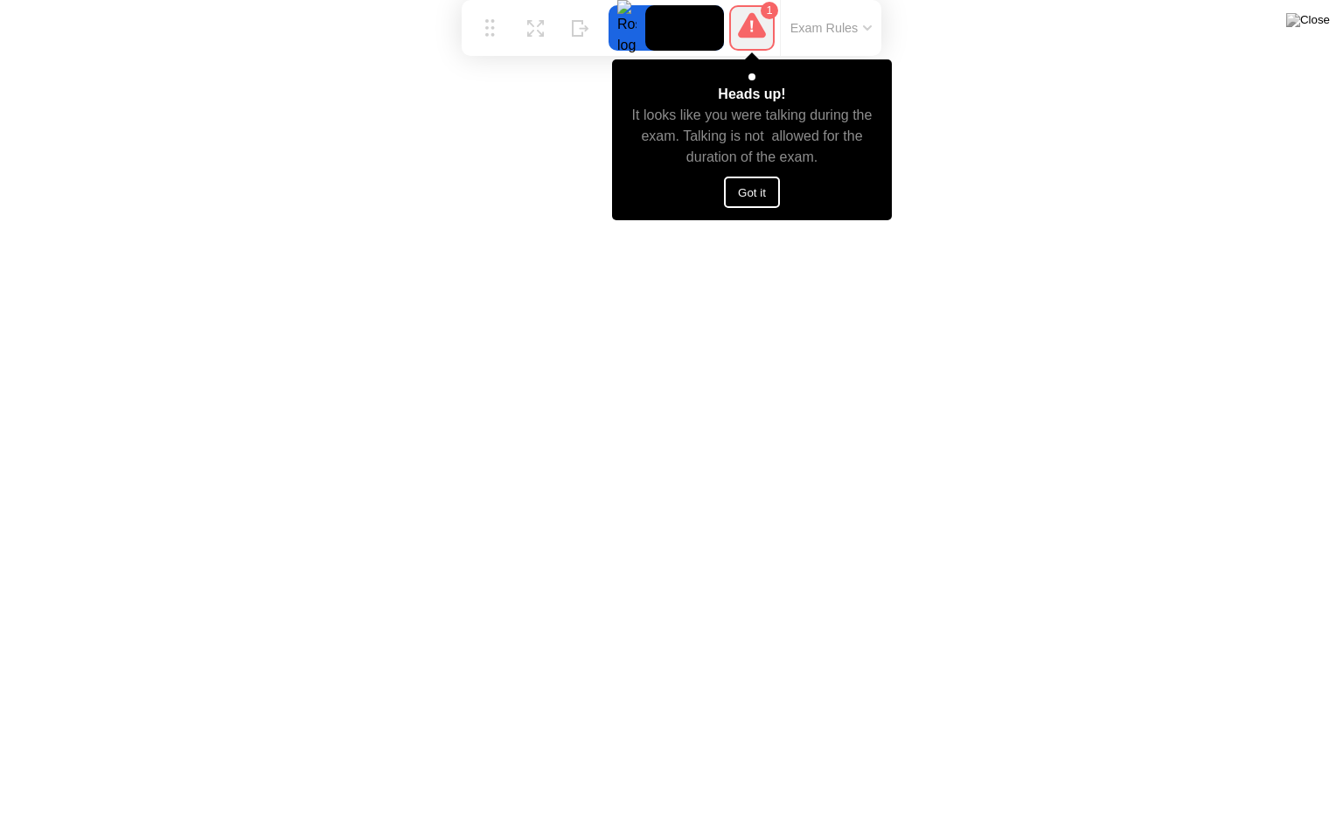
click at [755, 185] on button "Got it" at bounding box center [752, 192] width 56 height 31
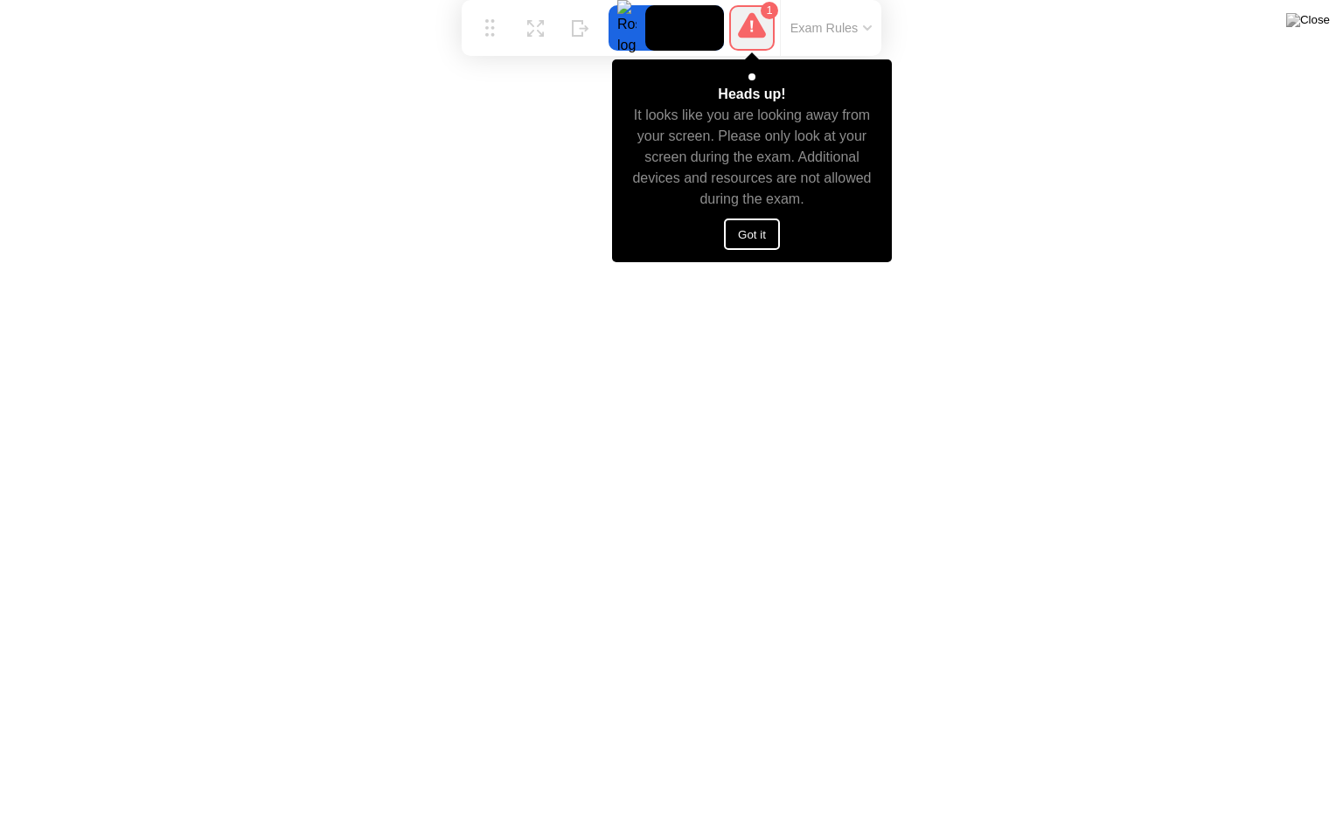
click at [762, 239] on button "Got it" at bounding box center [752, 234] width 56 height 31
click at [743, 230] on button "Got it" at bounding box center [752, 234] width 56 height 31
click at [751, 231] on button "Got it" at bounding box center [752, 234] width 56 height 31
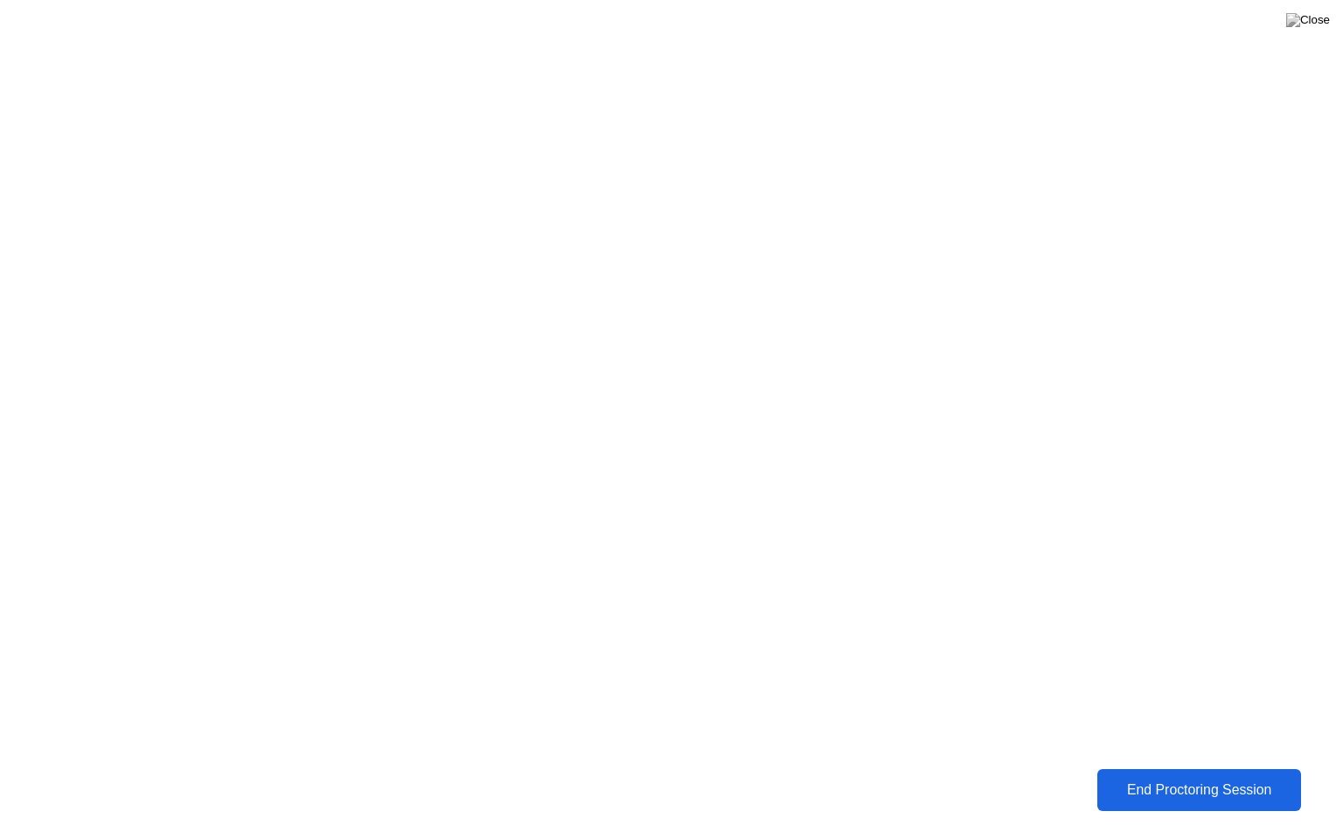
click at [1211, 777] on div "End Proctoring Session" at bounding box center [1199, 790] width 195 height 16
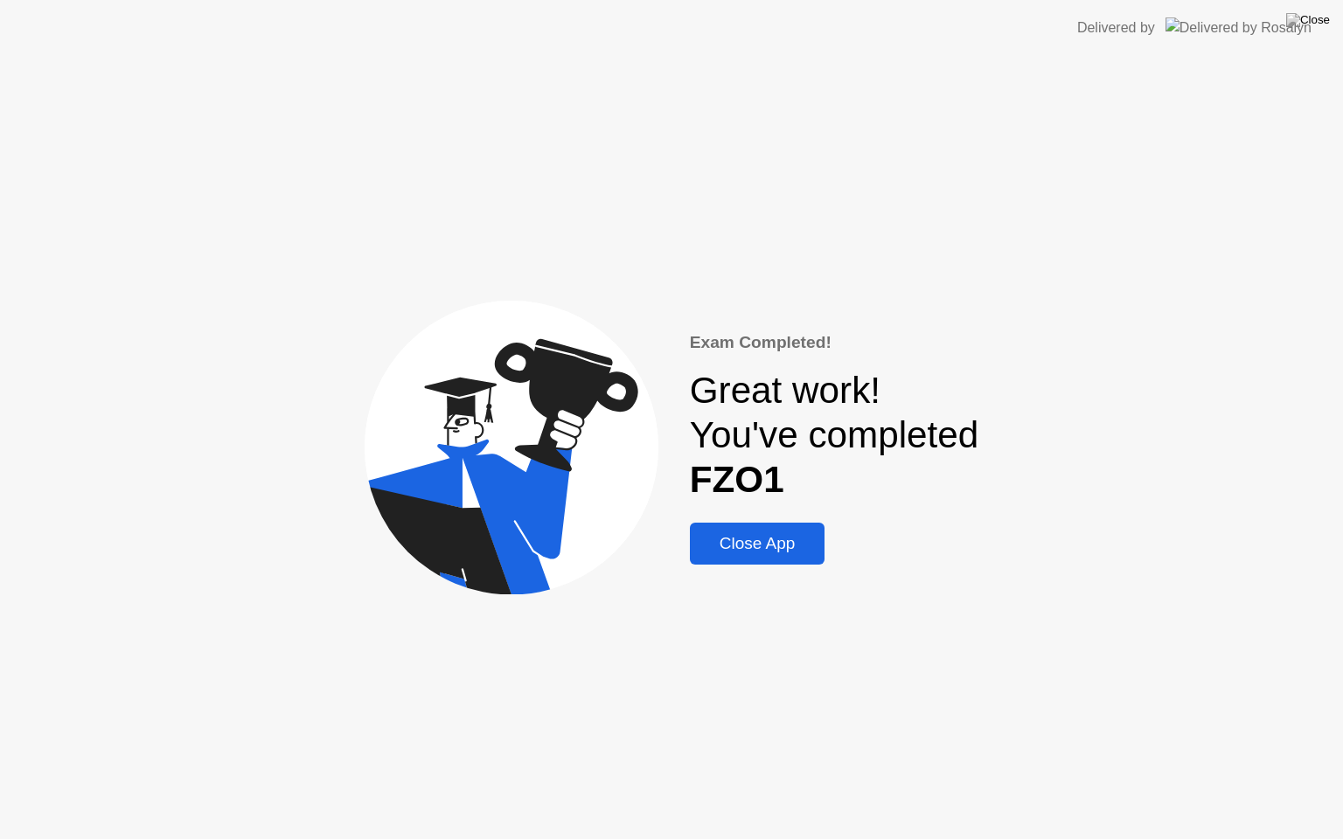
click at [754, 546] on div "Close App" at bounding box center [757, 543] width 125 height 19
